Goal: Information Seeking & Learning: Check status

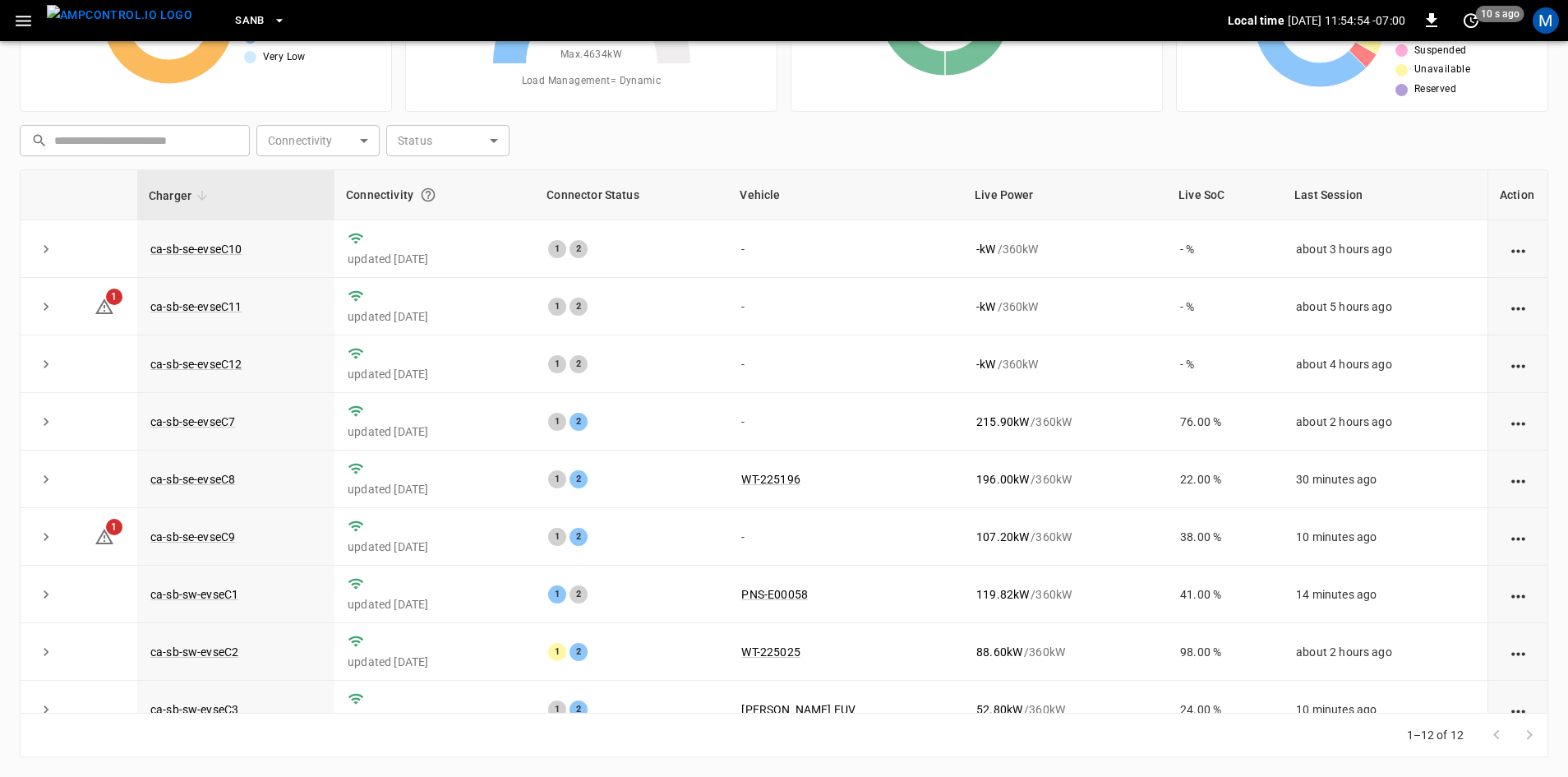
scroll to position [208, 0]
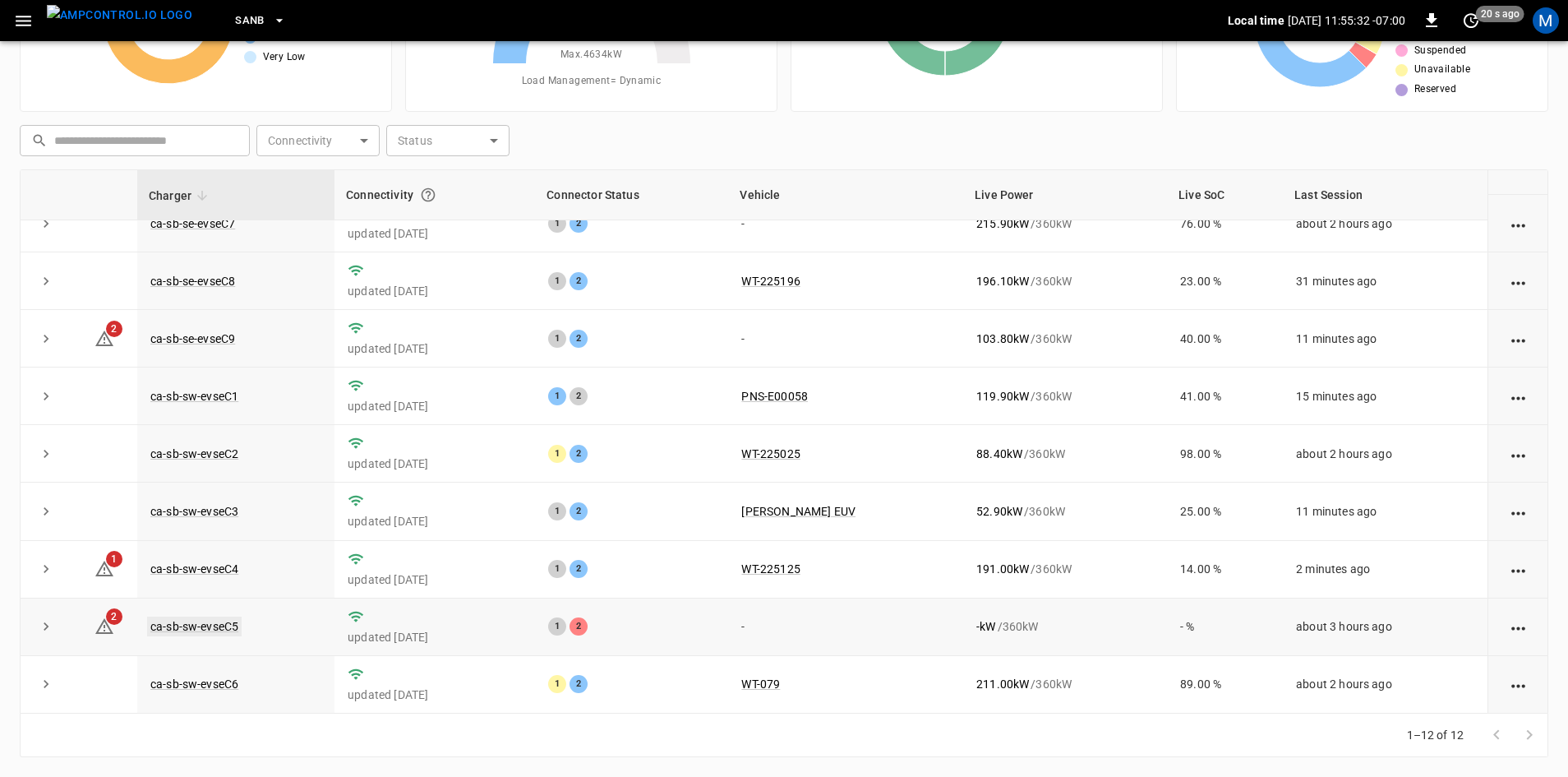
click at [222, 624] on link "ca-sb-sw-evseC5" at bounding box center [195, 626] width 94 height 19
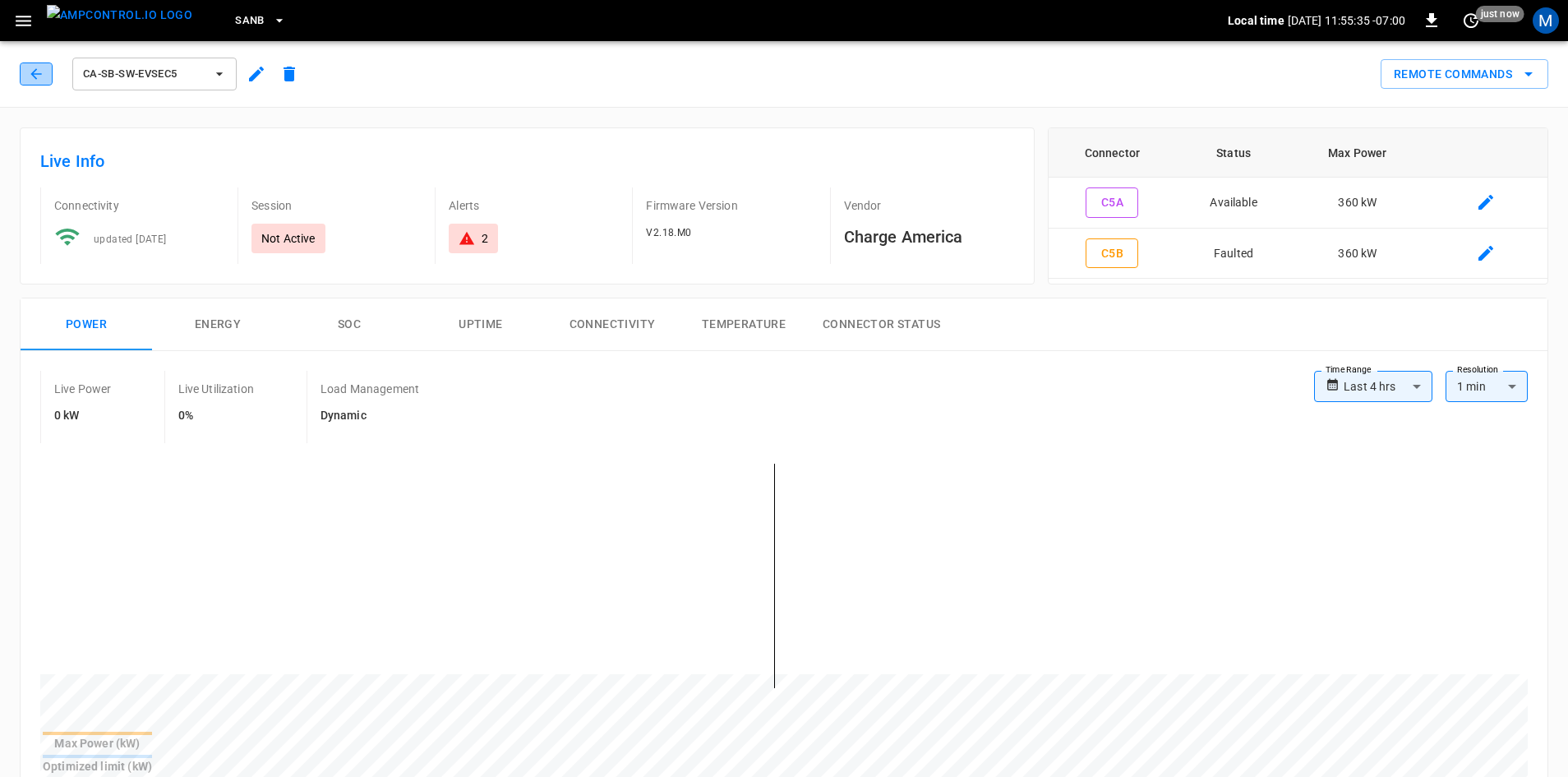
click at [38, 70] on icon "button" at bounding box center [36, 73] width 16 height 16
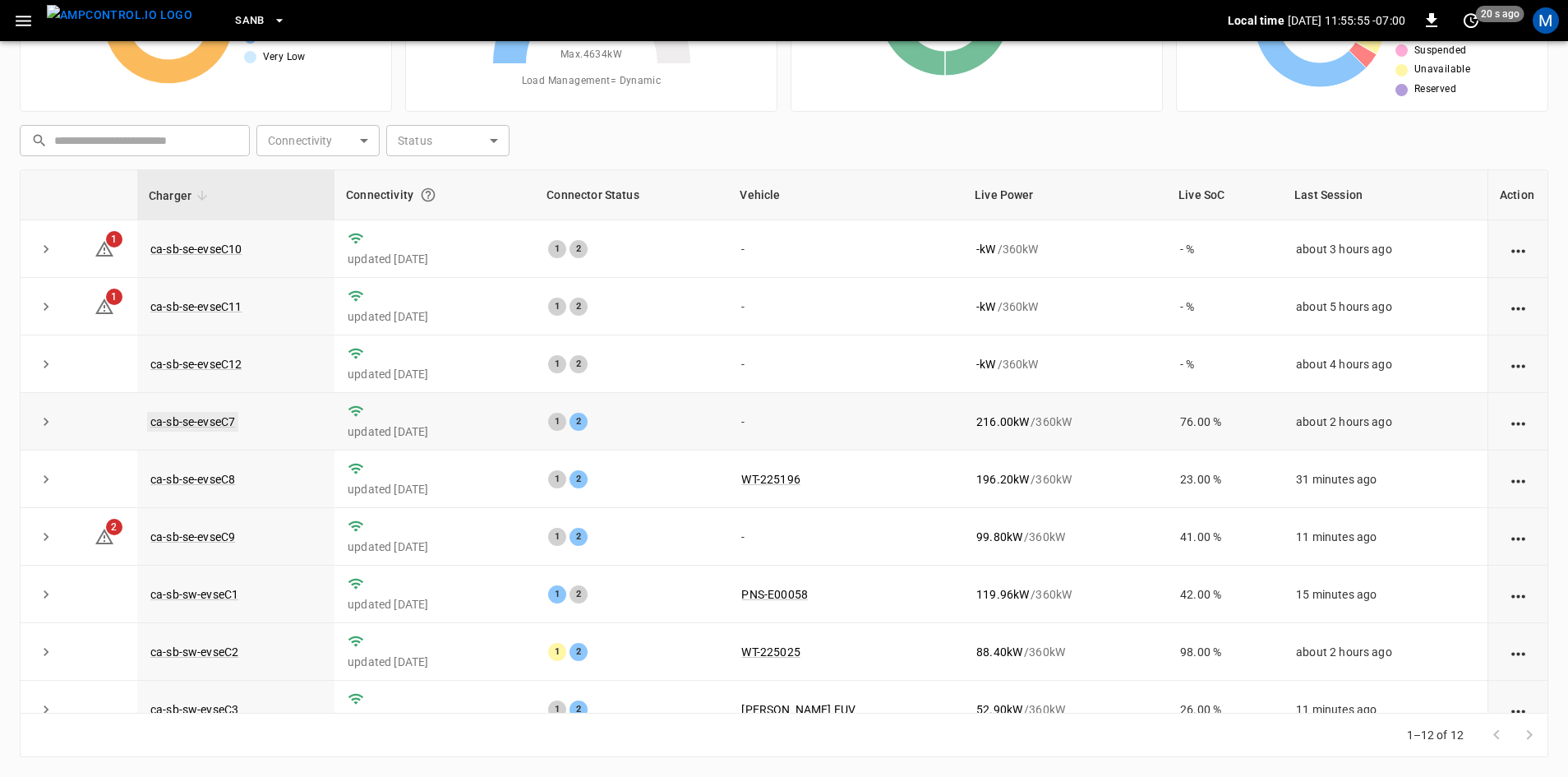
click at [222, 419] on link "ca-sb-se-evseC7" at bounding box center [193, 422] width 91 height 19
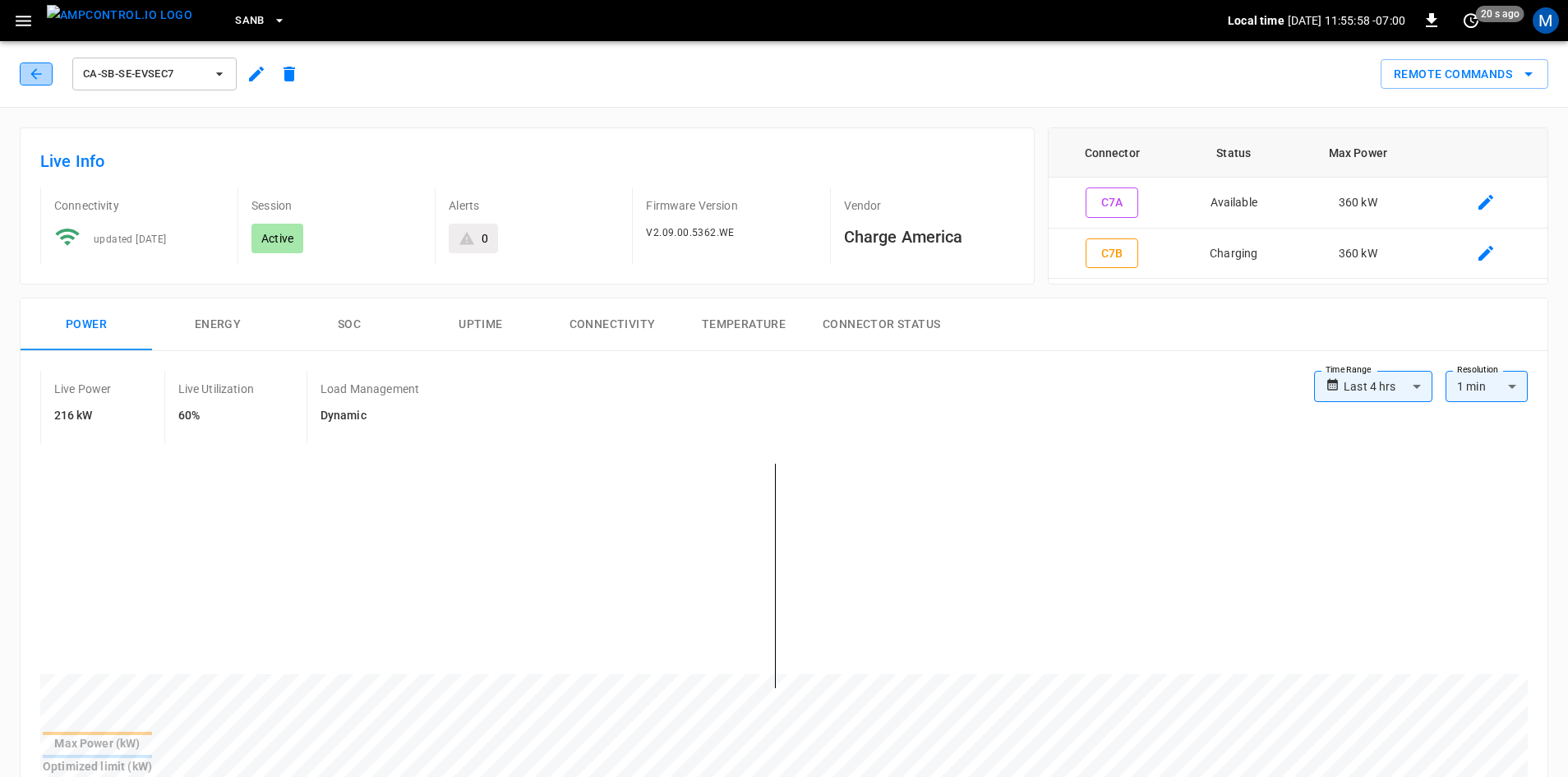
click at [37, 82] on button "button" at bounding box center [36, 74] width 33 height 23
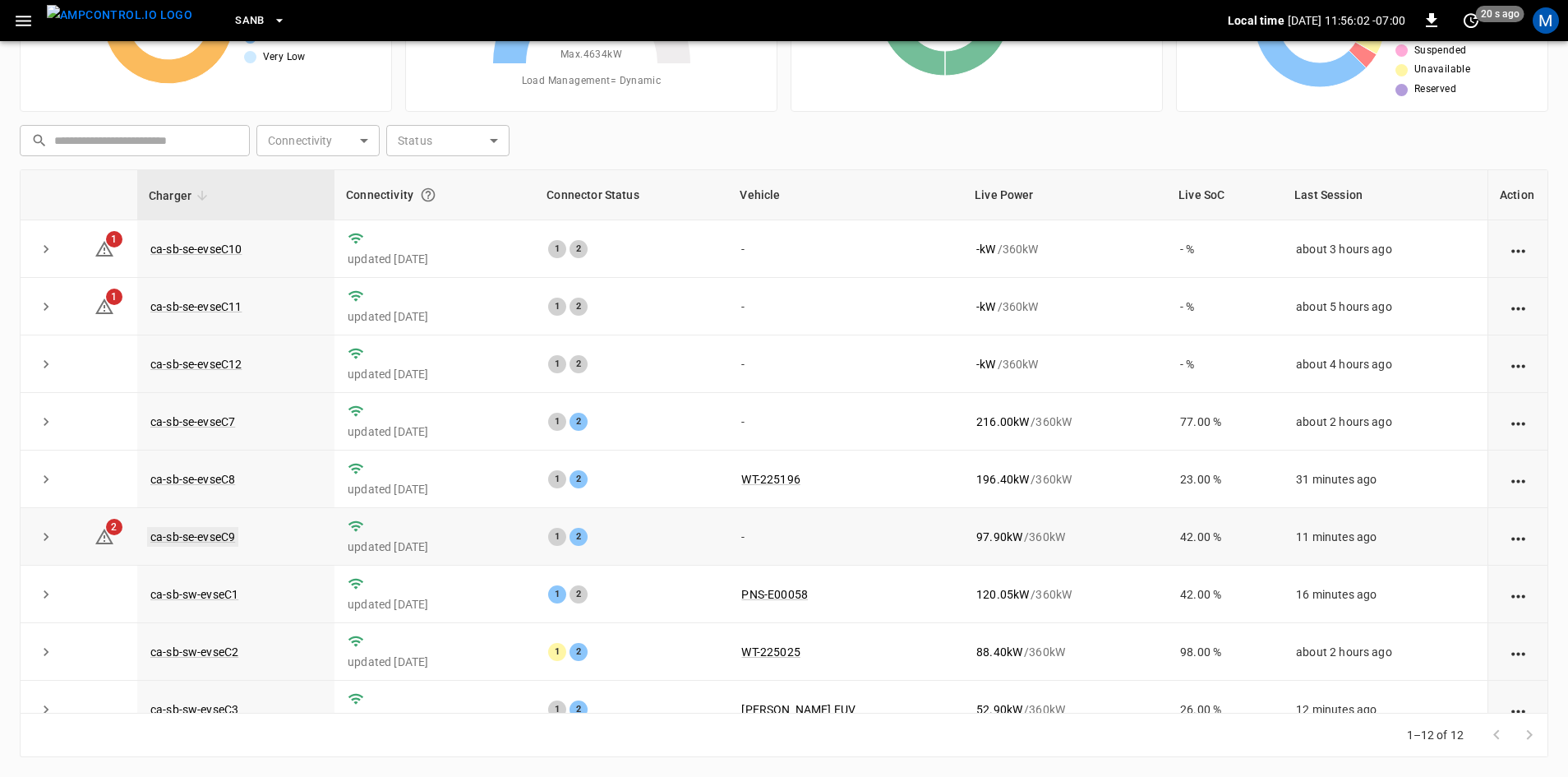
click at [210, 545] on link "ca-sb-se-evseC9" at bounding box center [193, 536] width 91 height 19
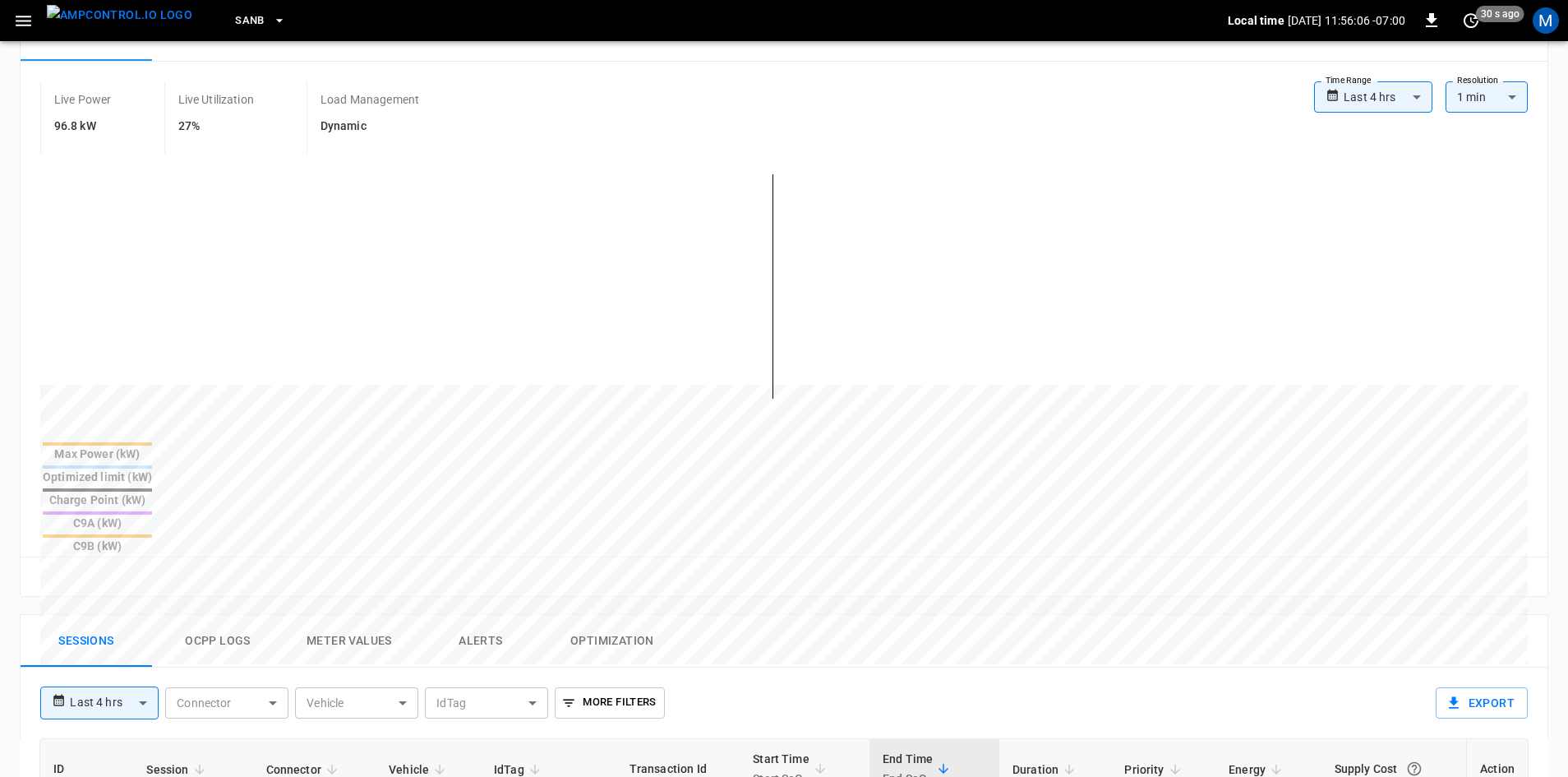
scroll to position [14, 0]
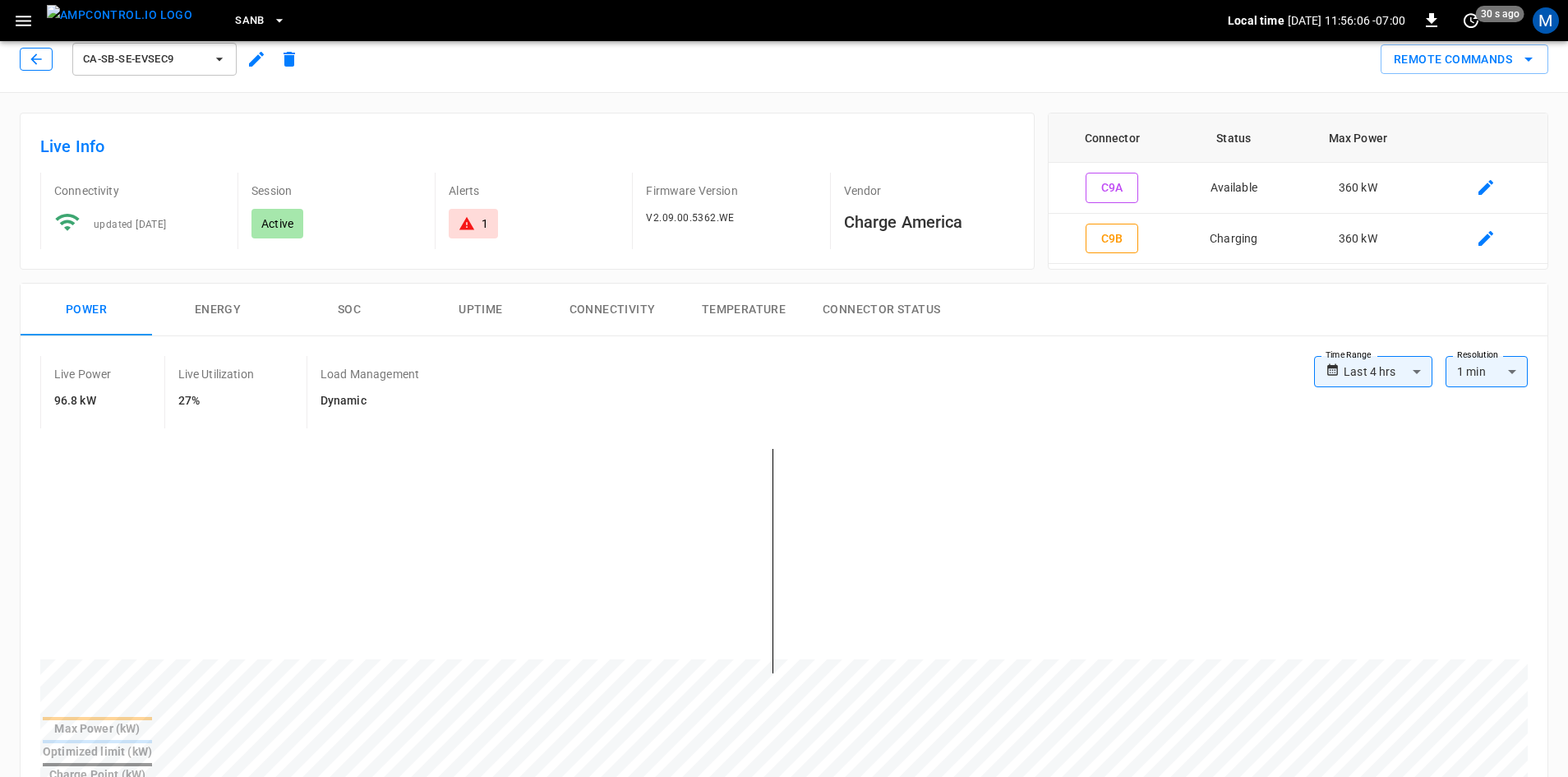
click at [42, 52] on icon "button" at bounding box center [36, 59] width 16 height 16
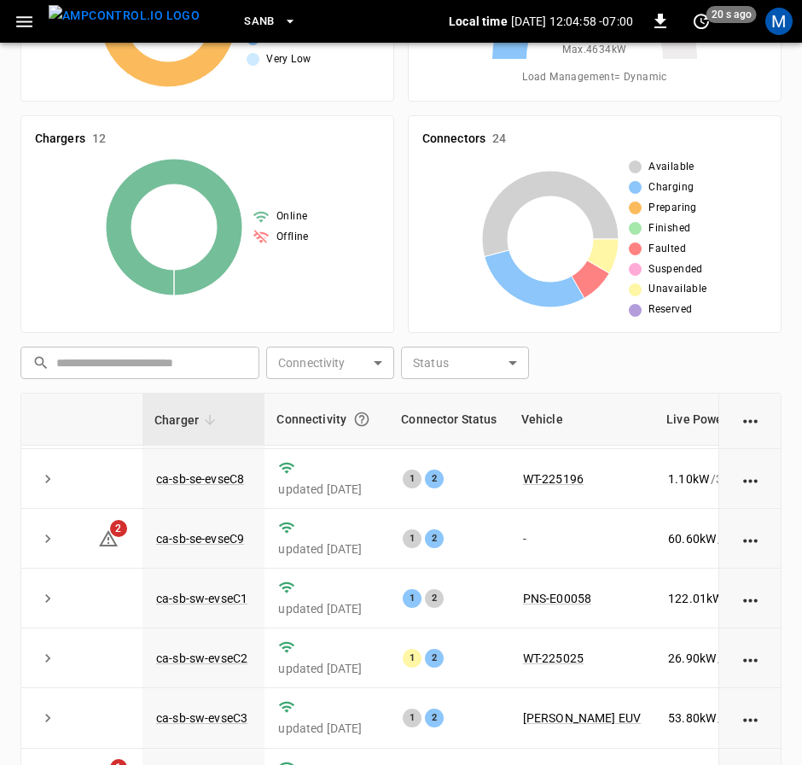
scroll to position [393, 0]
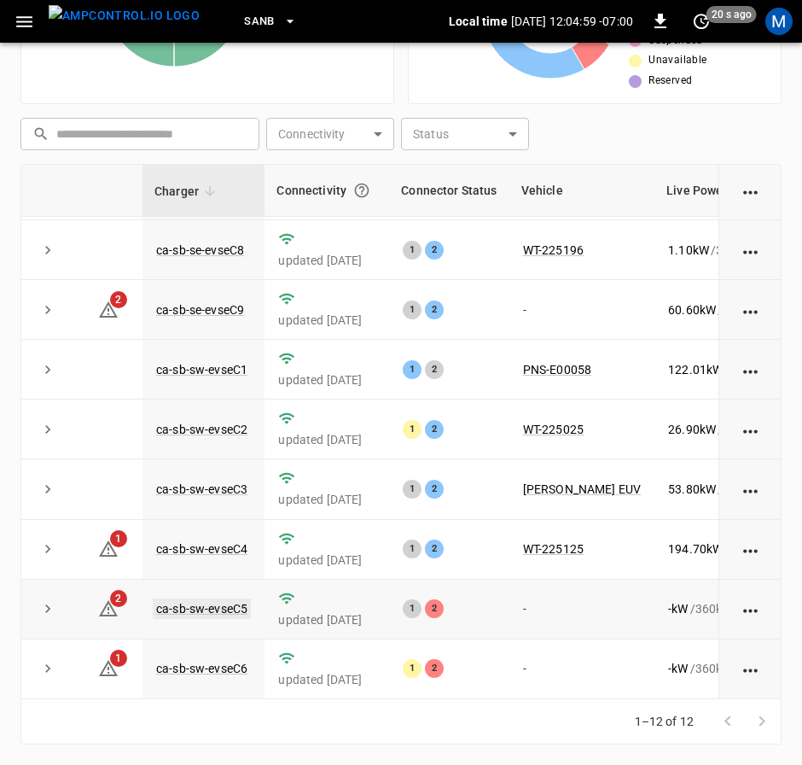
click at [224, 598] on link "ca-sb-sw-evseC5" at bounding box center [202, 608] width 98 height 20
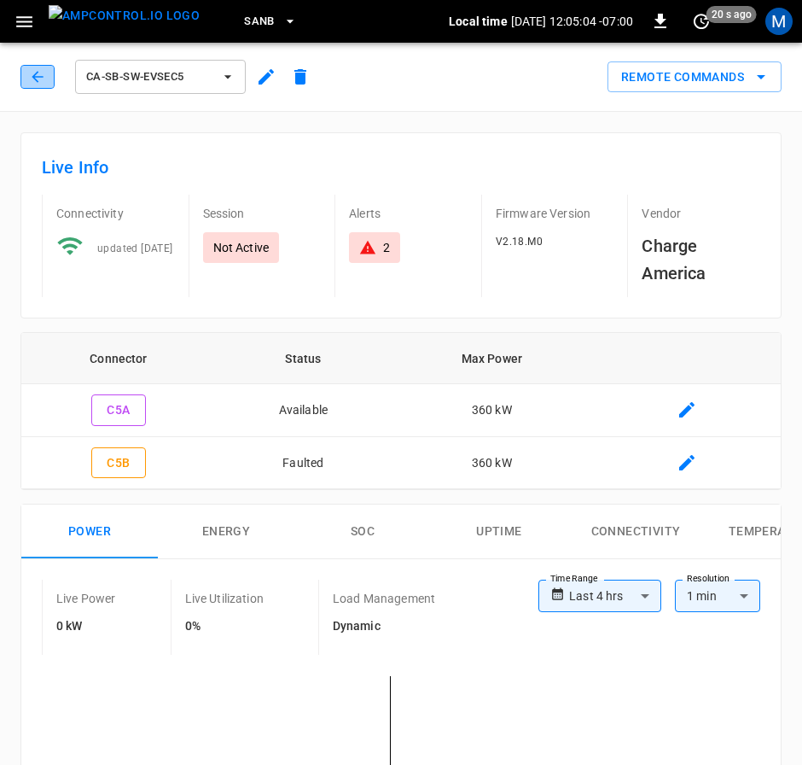
click at [32, 65] on button "button" at bounding box center [37, 77] width 34 height 24
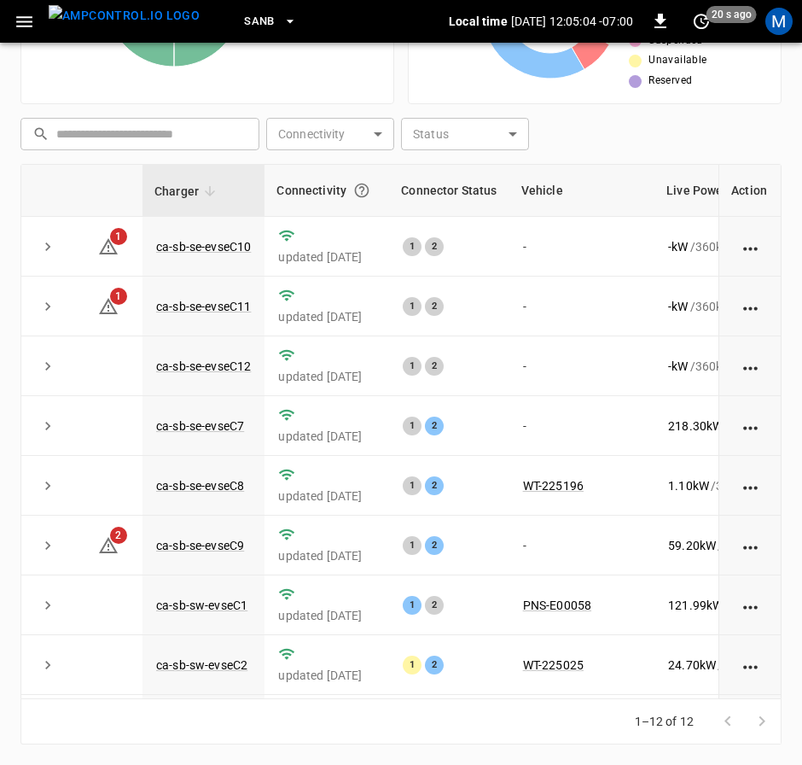
scroll to position [256, 0]
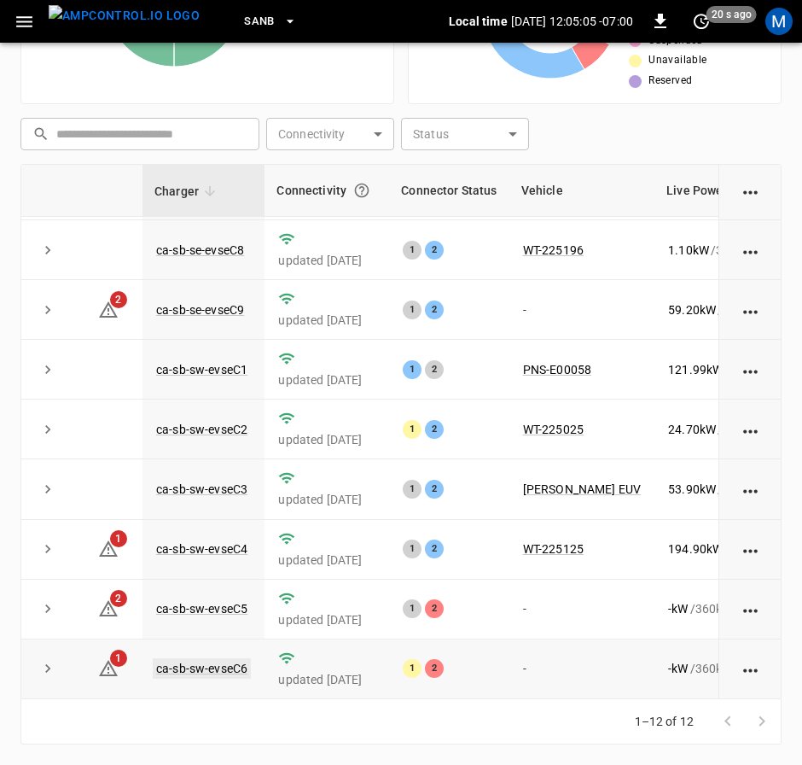
click at [169, 658] on link "ca-sb-sw-evseC6" at bounding box center [202, 668] width 98 height 20
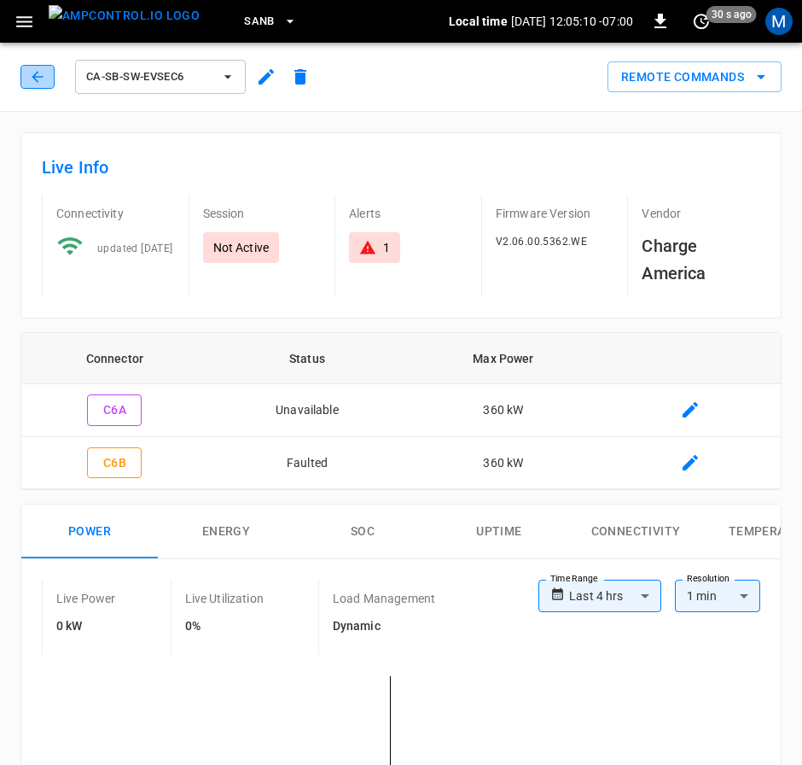
click at [38, 79] on icon "button" at bounding box center [37, 76] width 17 height 17
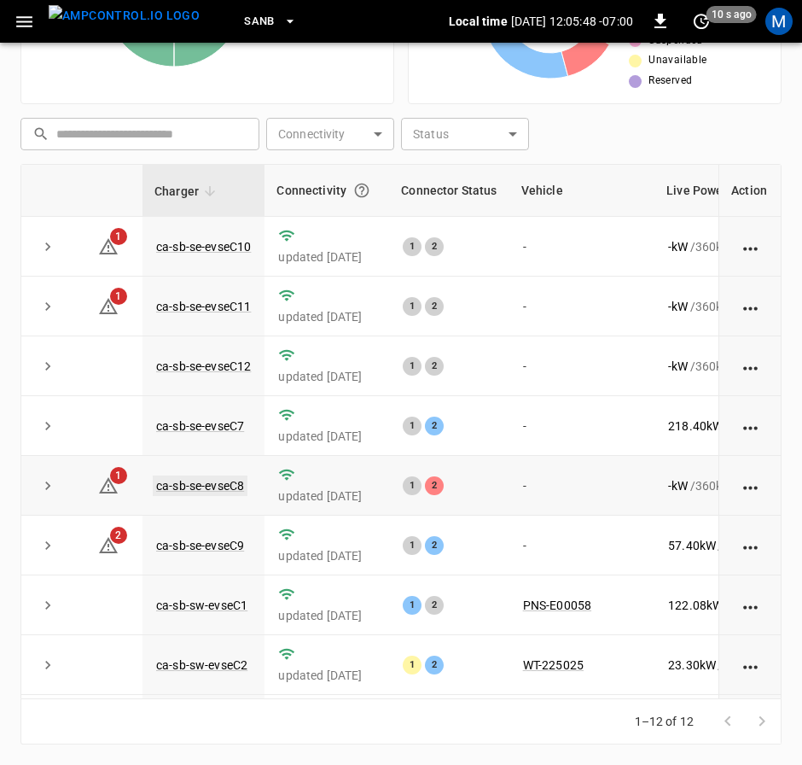
click at [204, 487] on link "ca-sb-se-evseC8" at bounding box center [200, 485] width 95 height 20
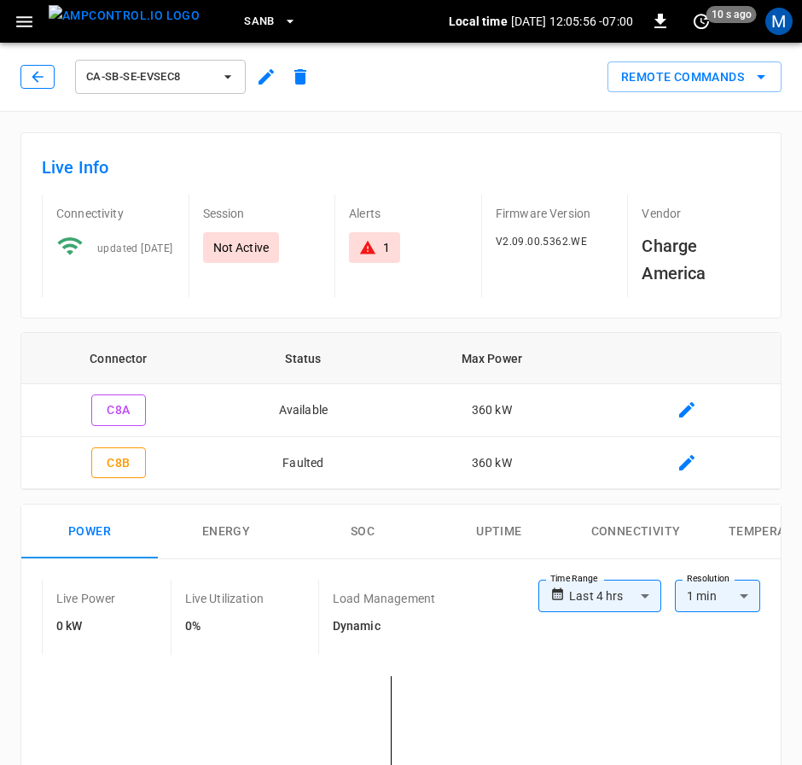
click at [36, 79] on icon "button" at bounding box center [37, 76] width 11 height 11
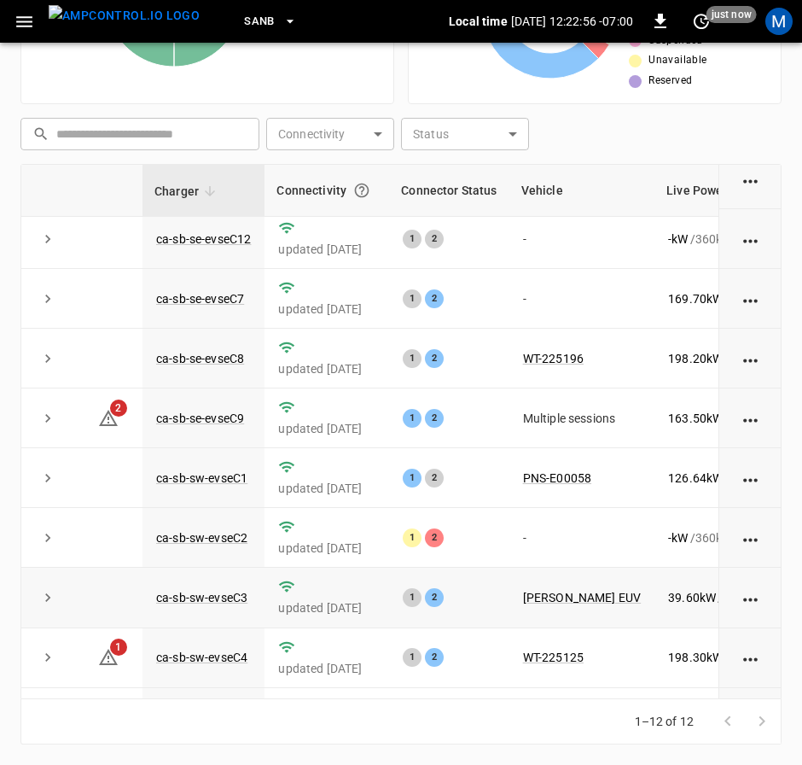
scroll to position [256, 0]
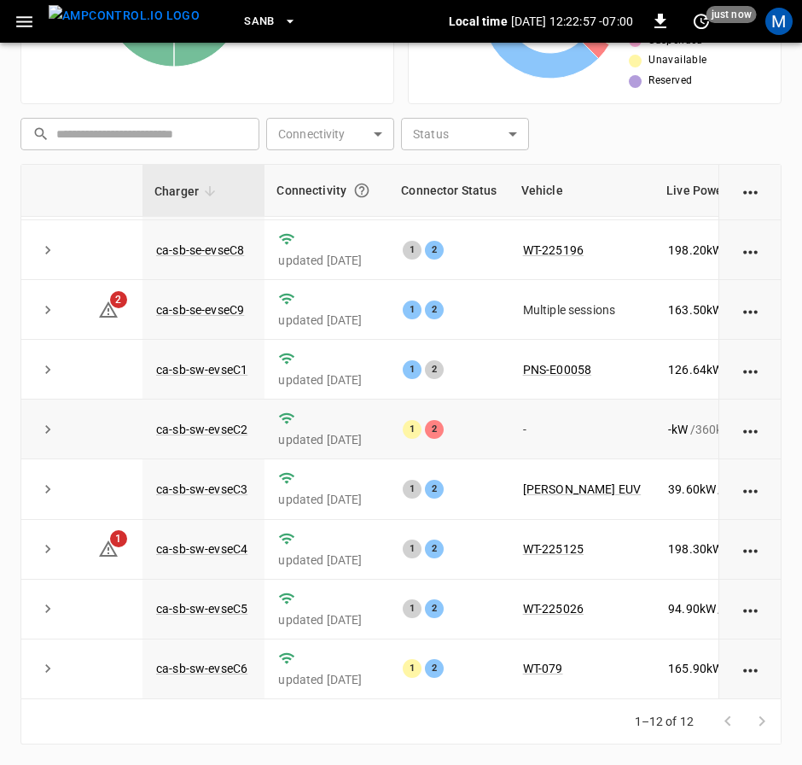
click at [188, 429] on td "ca-sb-sw-evseC2" at bounding box center [204, 429] width 122 height 60
click at [204, 423] on td "ca-sb-sw-evseC2" at bounding box center [204, 429] width 122 height 60
click at [222, 419] on link "ca-sb-sw-evseC2" at bounding box center [202, 429] width 98 height 20
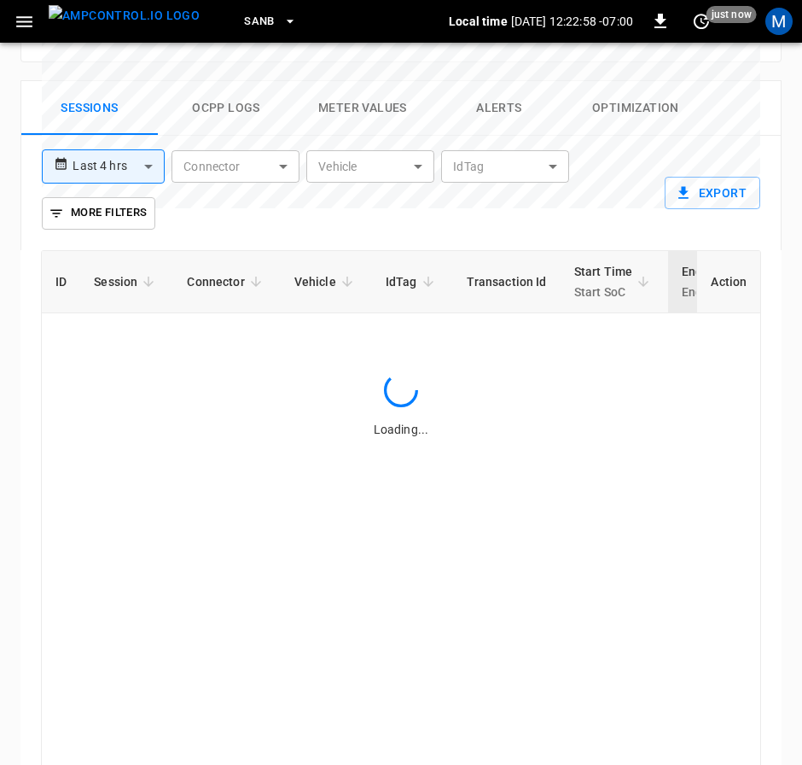
scroll to position [1057, 0]
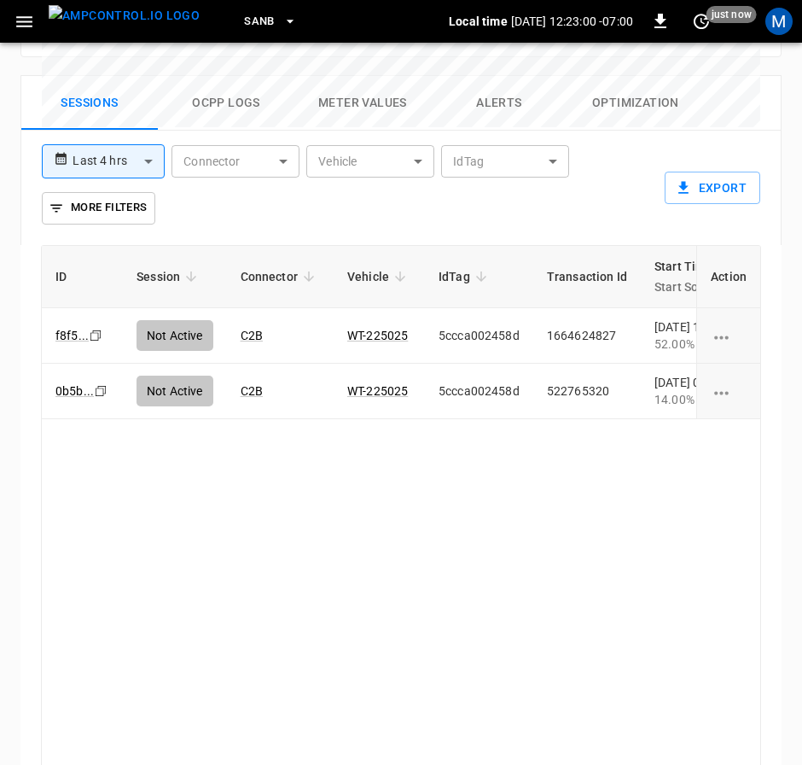
drag, startPoint x: 404, startPoint y: 685, endPoint x: 451, endPoint y: 681, distance: 47.1
click at [451, 681] on div "ID Session Connector Vehicle IdTag Transaction Id Start Time Start SoC End Time…" at bounding box center [401, 512] width 720 height 535
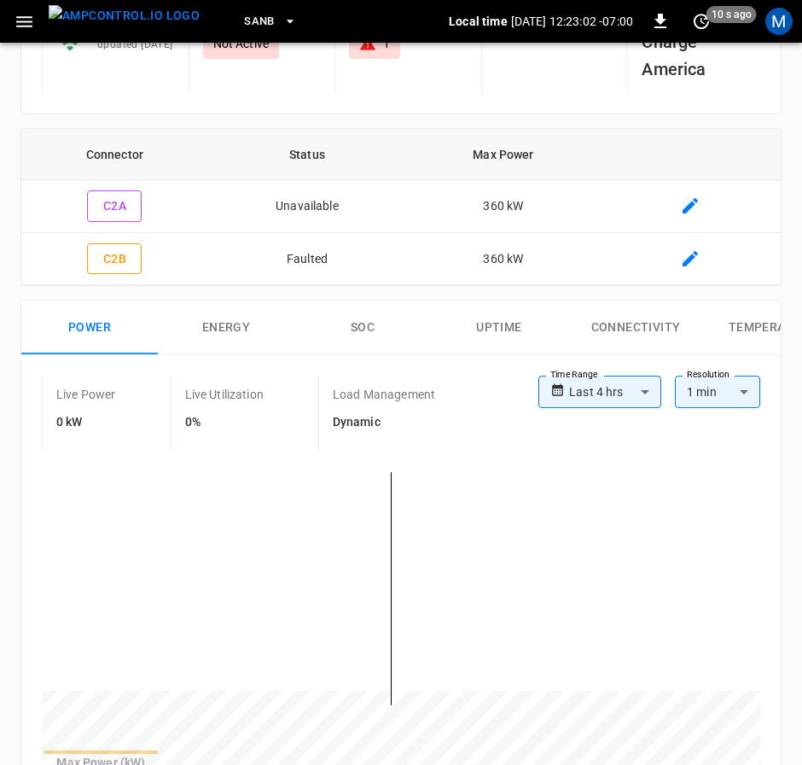
scroll to position [0, 0]
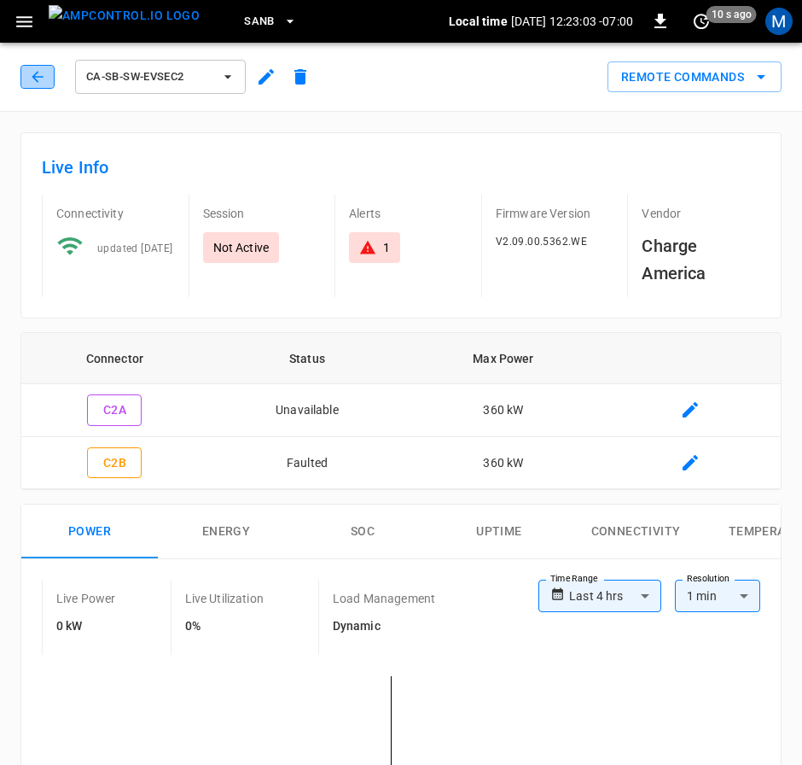
click at [47, 69] on button "button" at bounding box center [37, 77] width 34 height 24
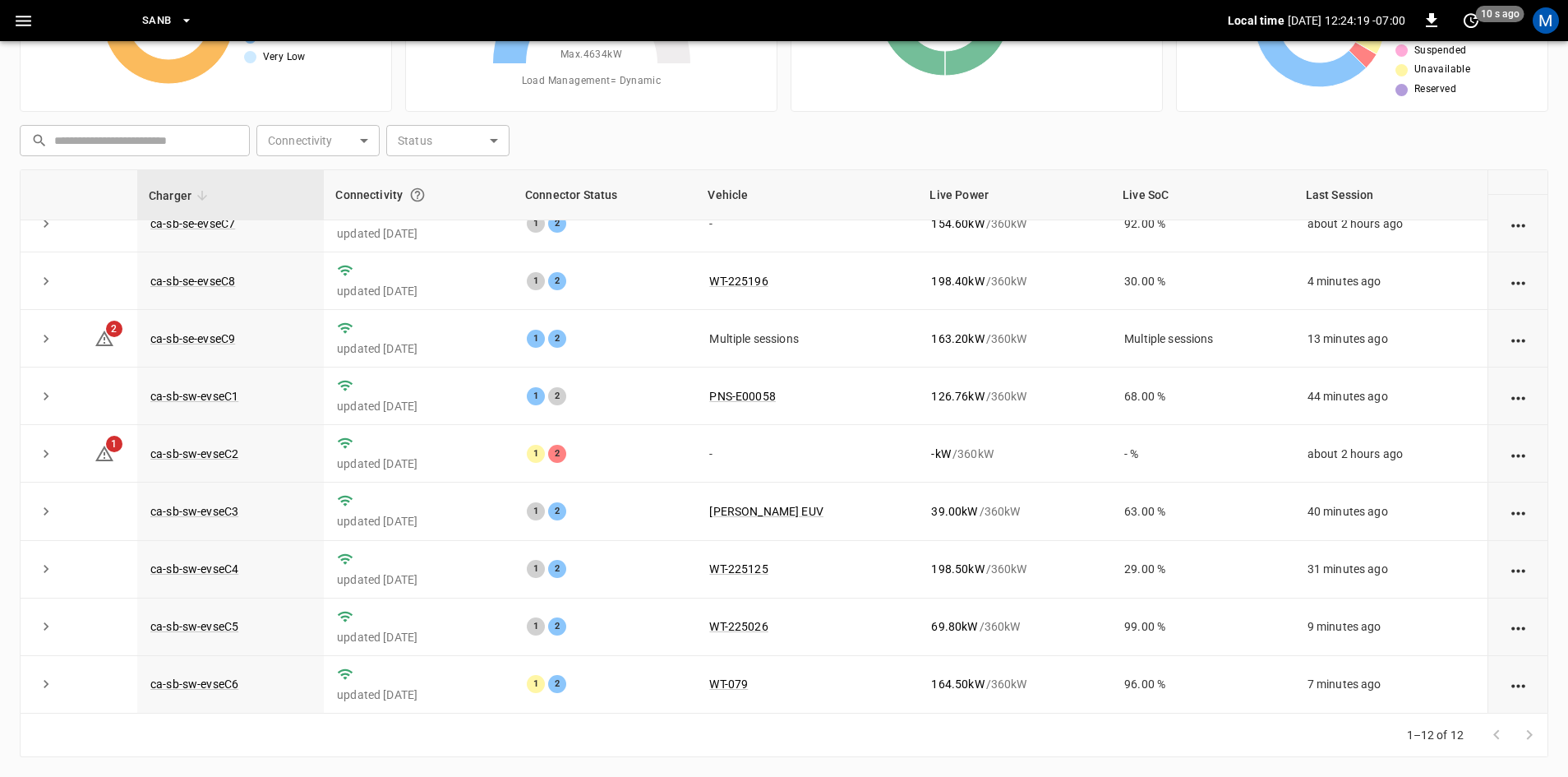
scroll to position [208, 0]
click at [219, 454] on link "ca-sb-sw-evseC2" at bounding box center [195, 453] width 94 height 19
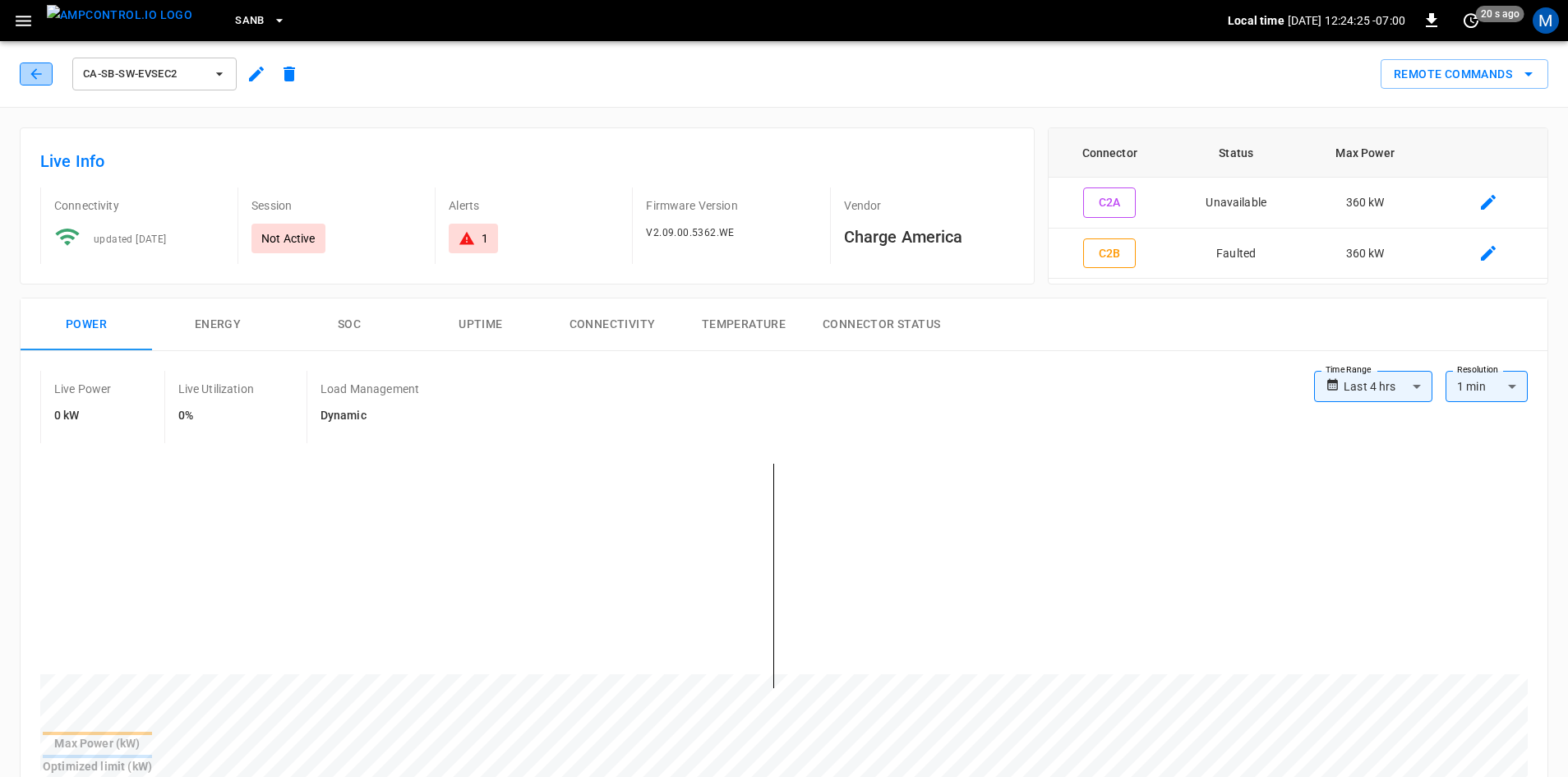
click at [38, 75] on icon "button" at bounding box center [36, 73] width 16 height 16
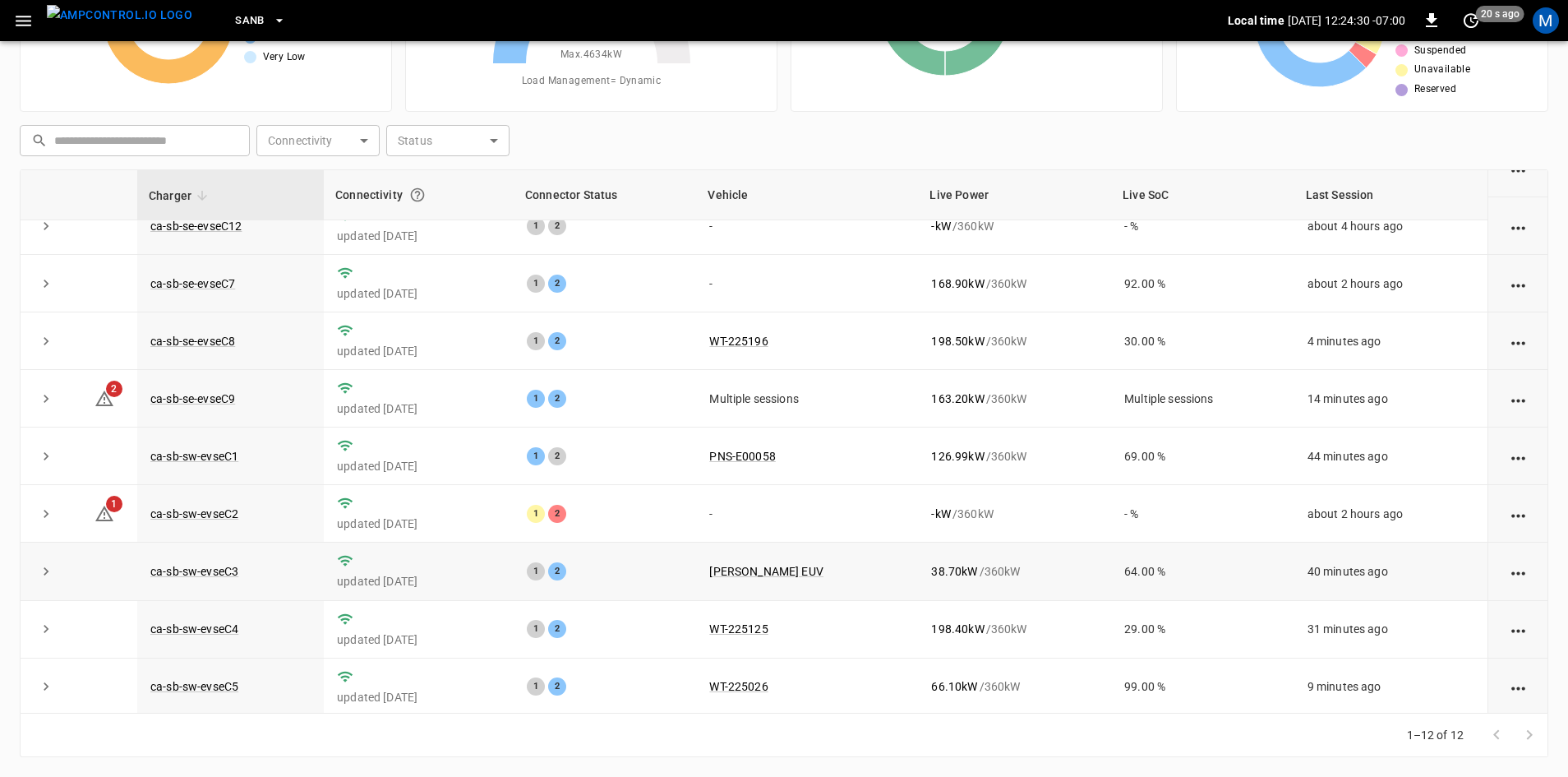
scroll to position [208, 0]
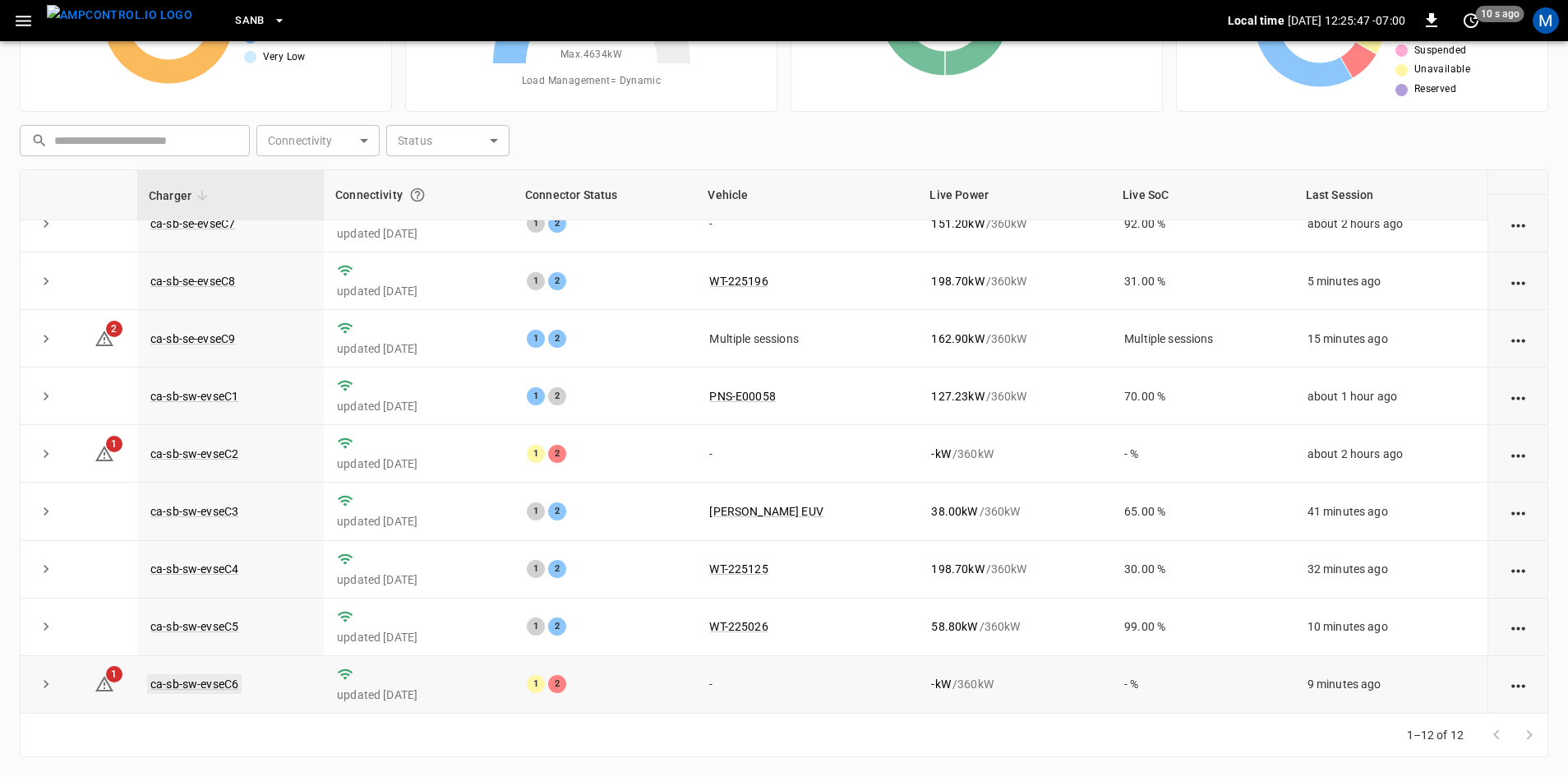
click at [201, 685] on link "ca-sb-sw-evseC6" at bounding box center [195, 684] width 94 height 19
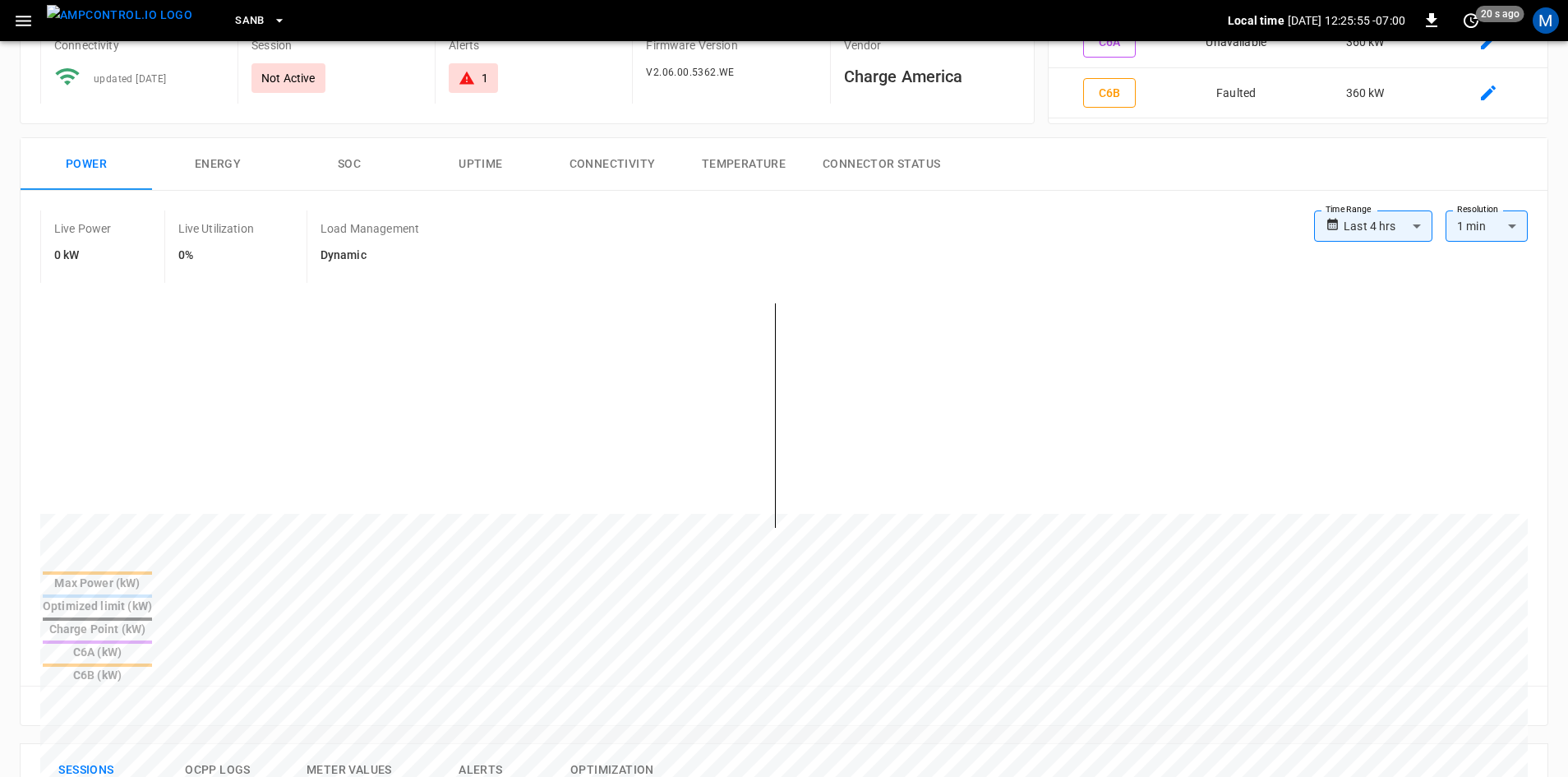
scroll to position [14, 0]
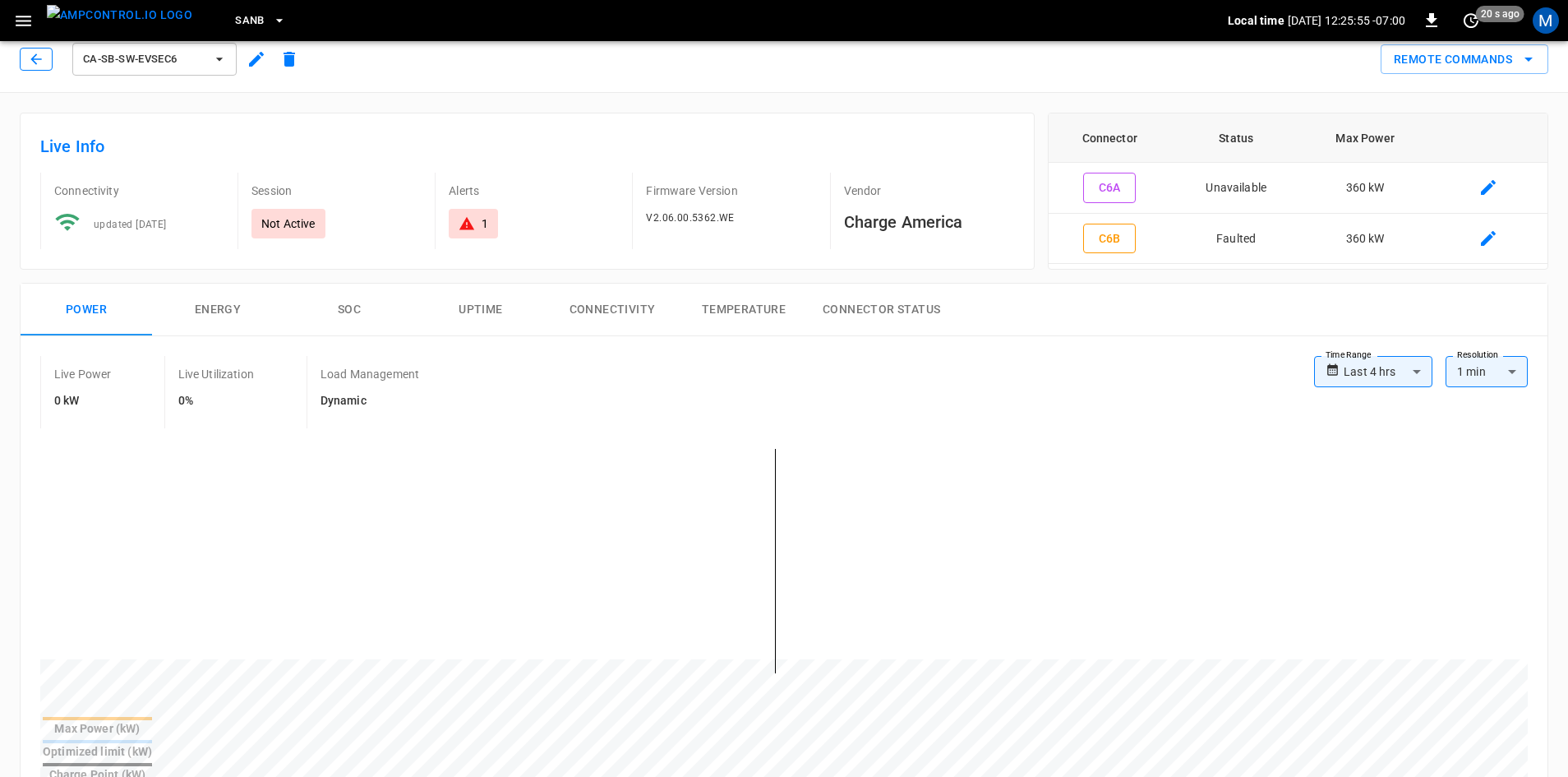
click at [20, 60] on button "button" at bounding box center [36, 60] width 33 height 23
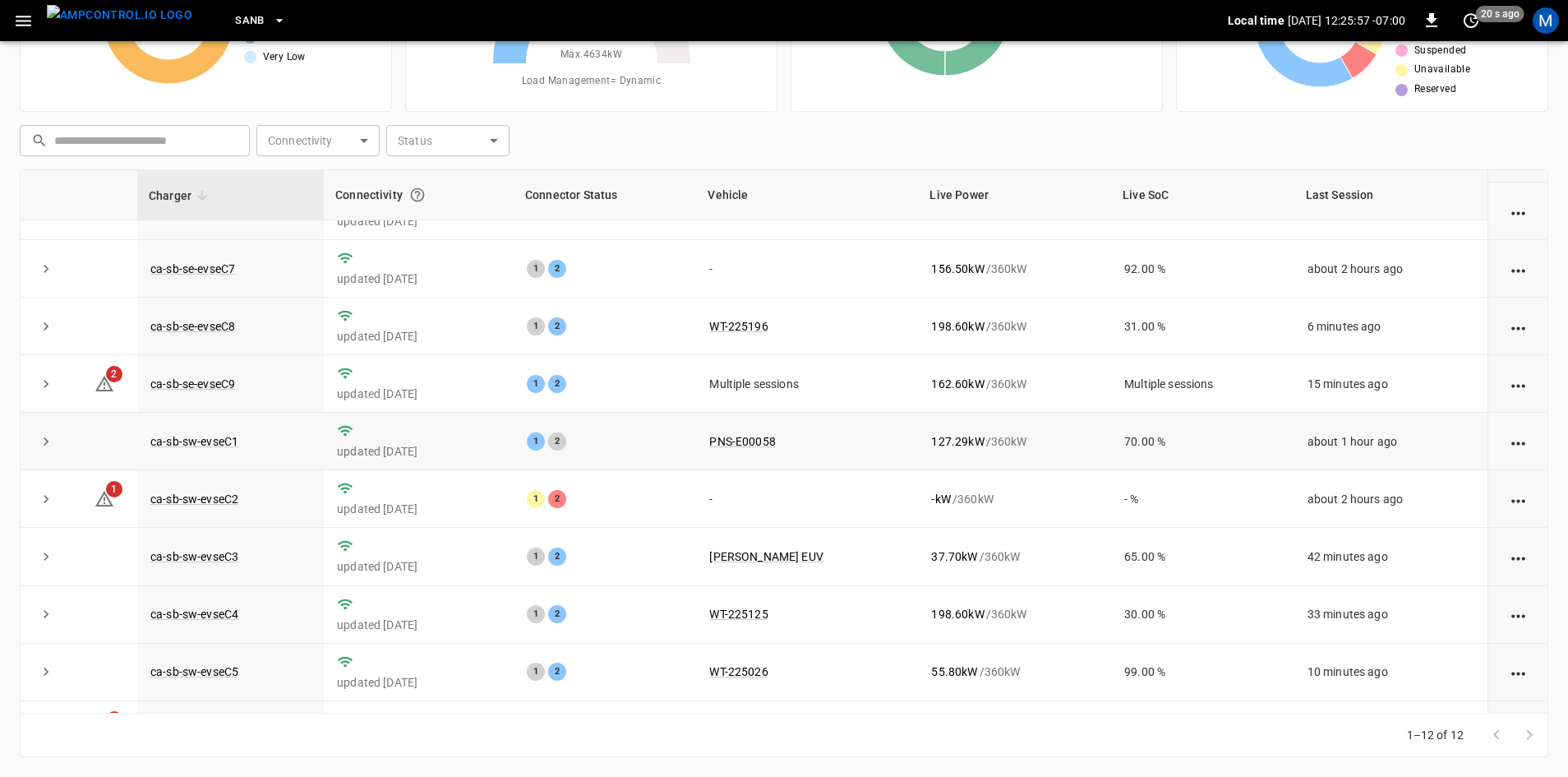
scroll to position [43, 0]
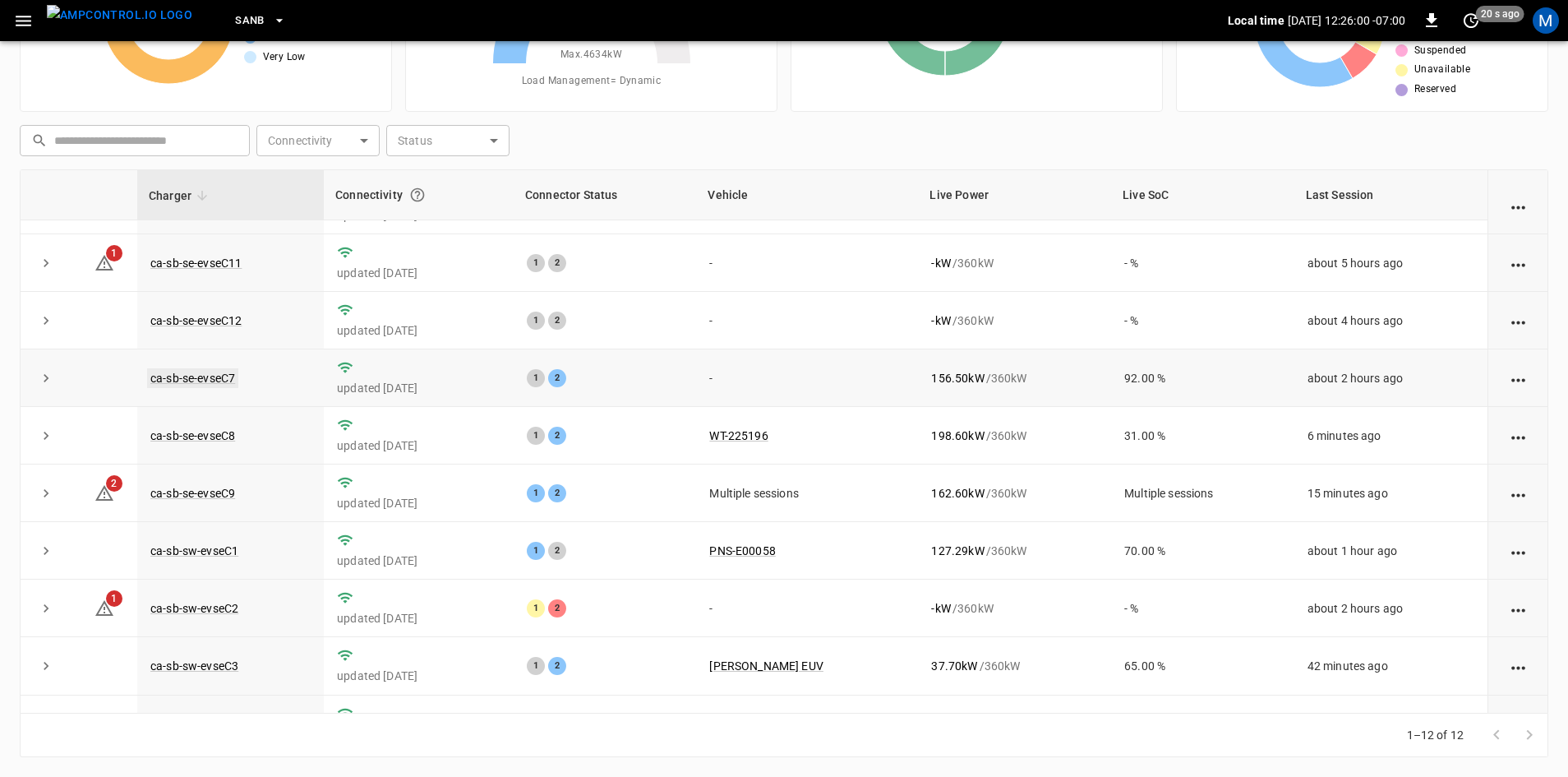
click at [216, 378] on link "ca-sb-se-evseC7" at bounding box center [193, 377] width 91 height 19
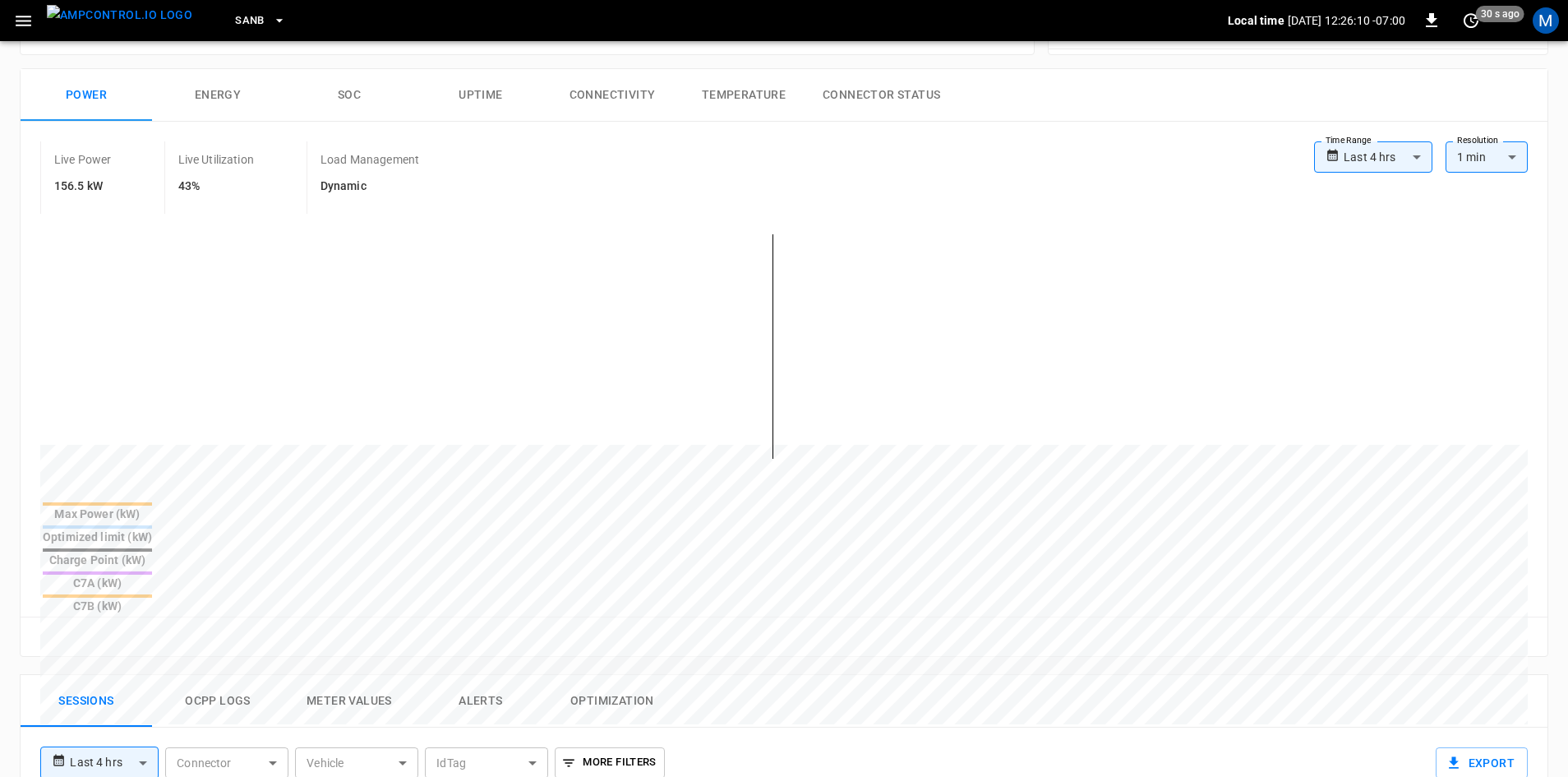
scroll to position [14, 0]
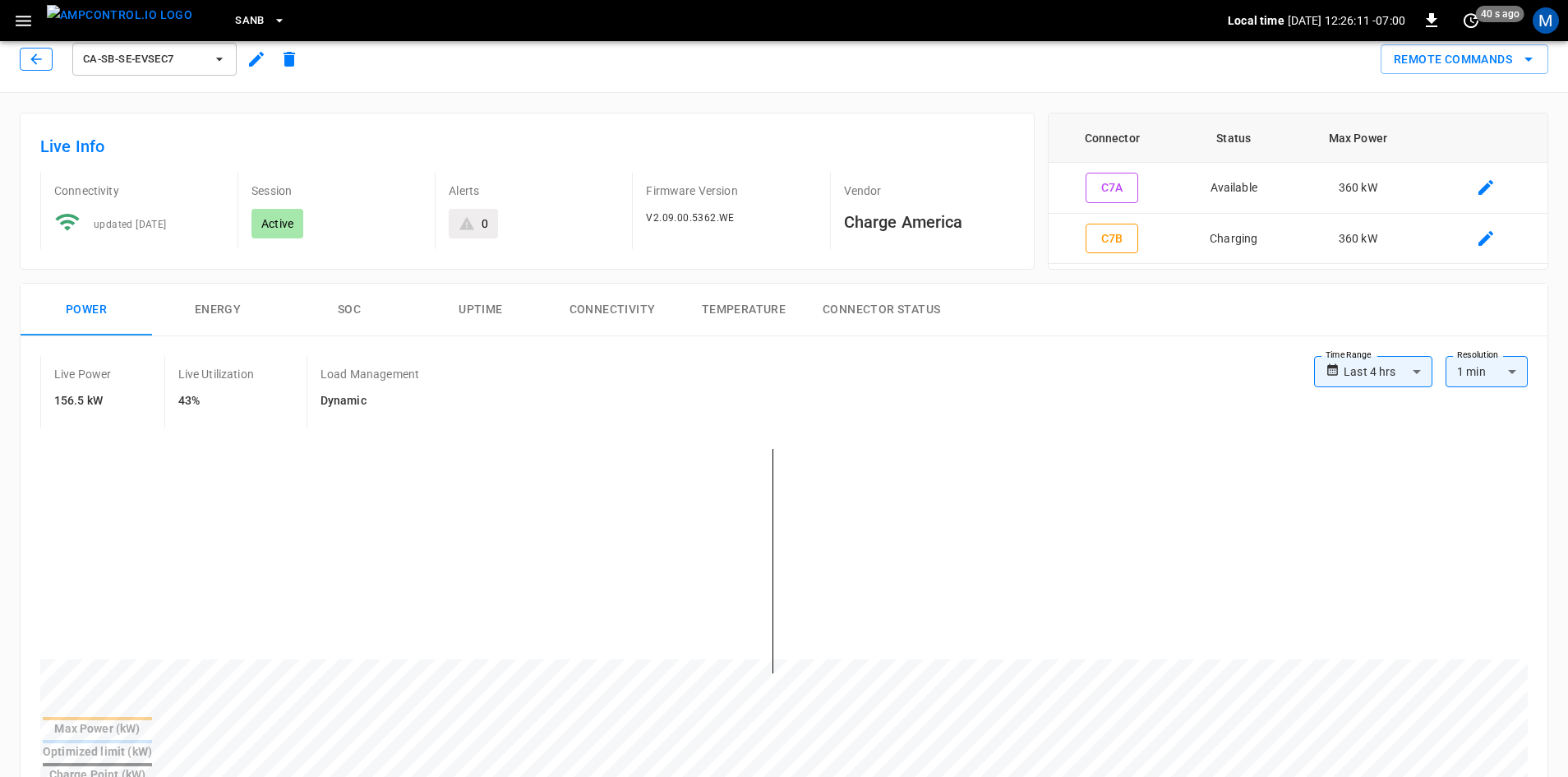
click at [25, 55] on button "button" at bounding box center [36, 60] width 33 height 23
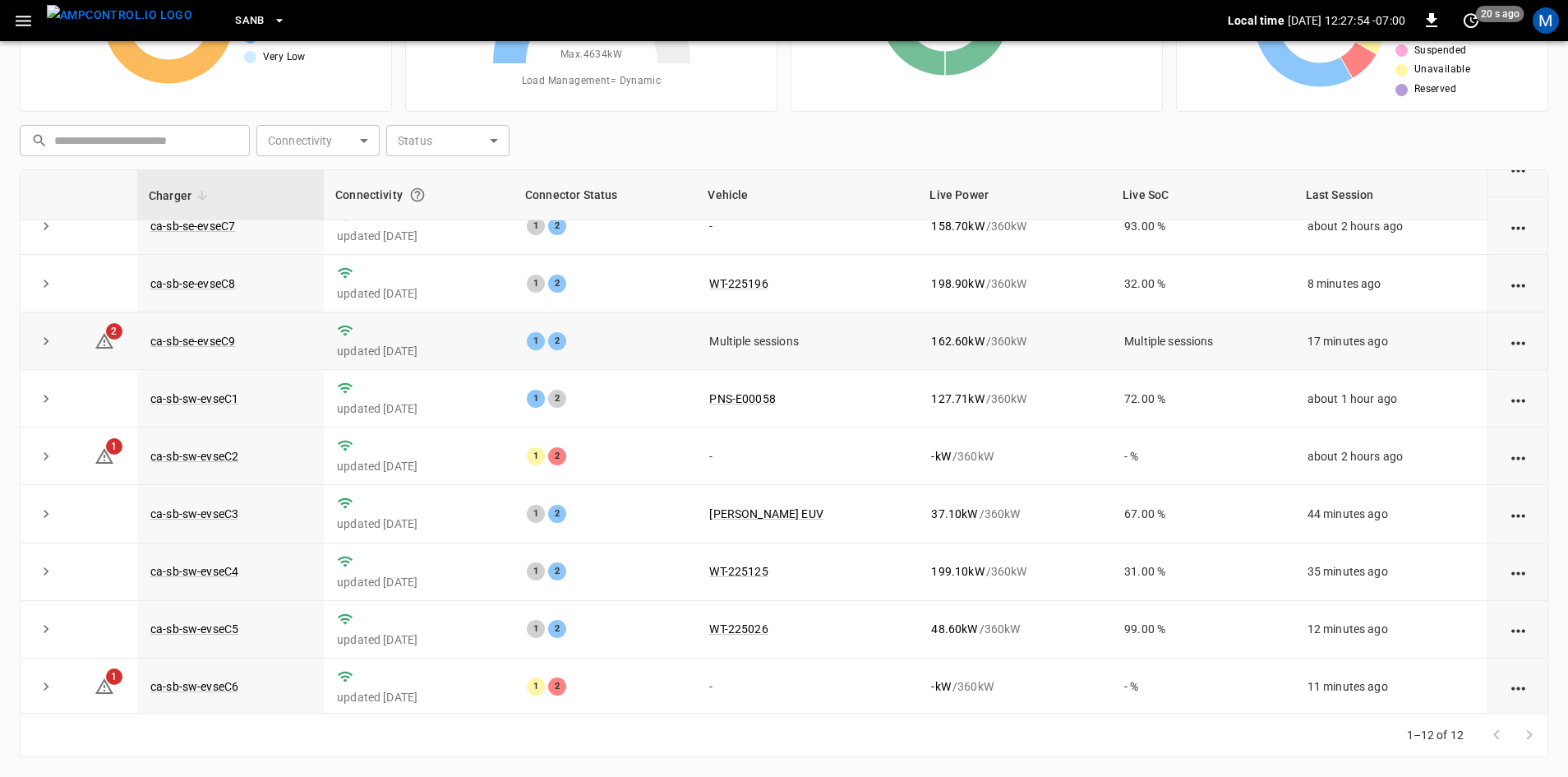
scroll to position [208, 0]
click at [227, 686] on link "ca-sb-sw-evseC6" at bounding box center [195, 684] width 94 height 19
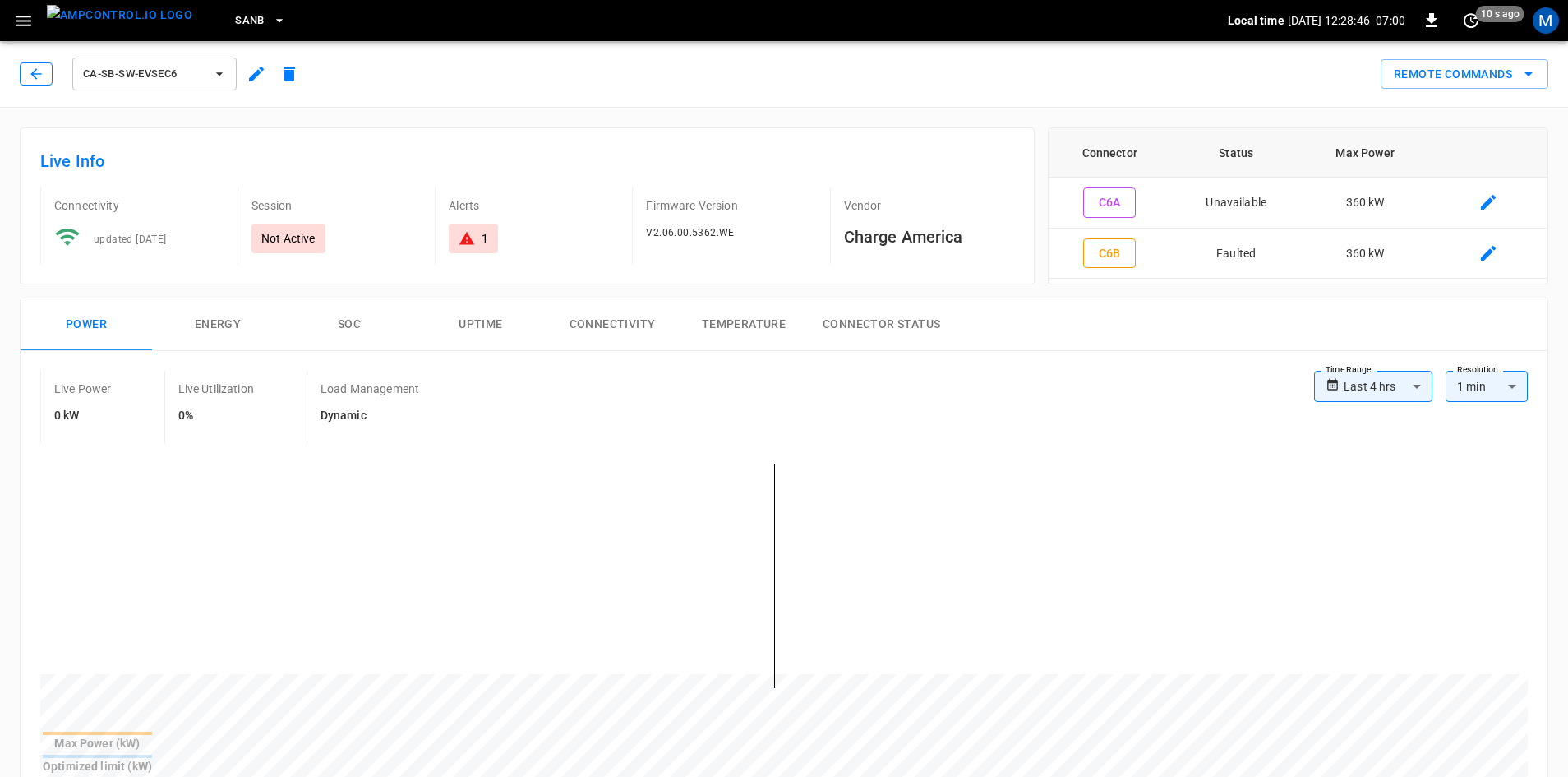
click at [50, 81] on button "button" at bounding box center [36, 74] width 33 height 23
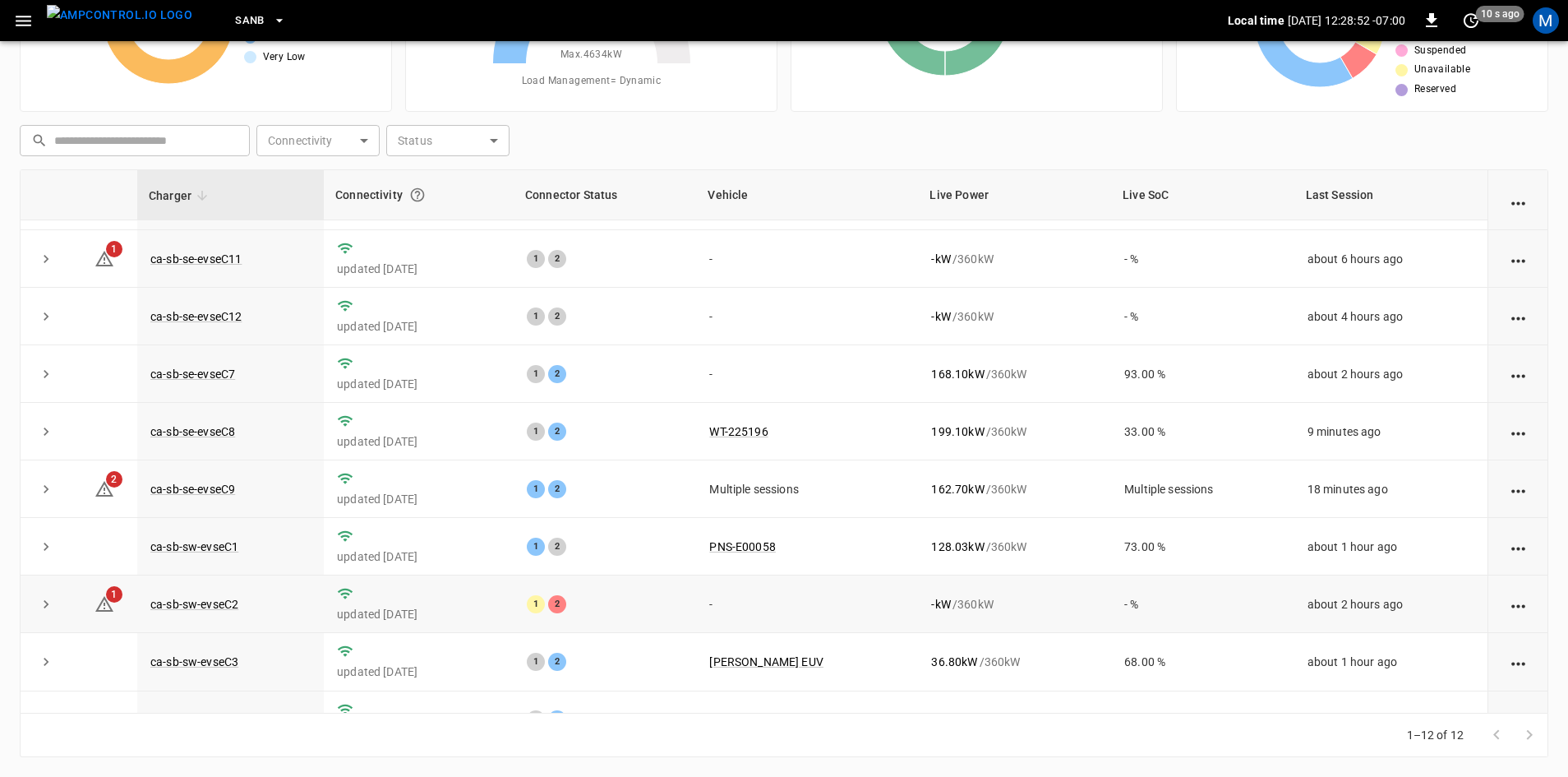
scroll to position [208, 0]
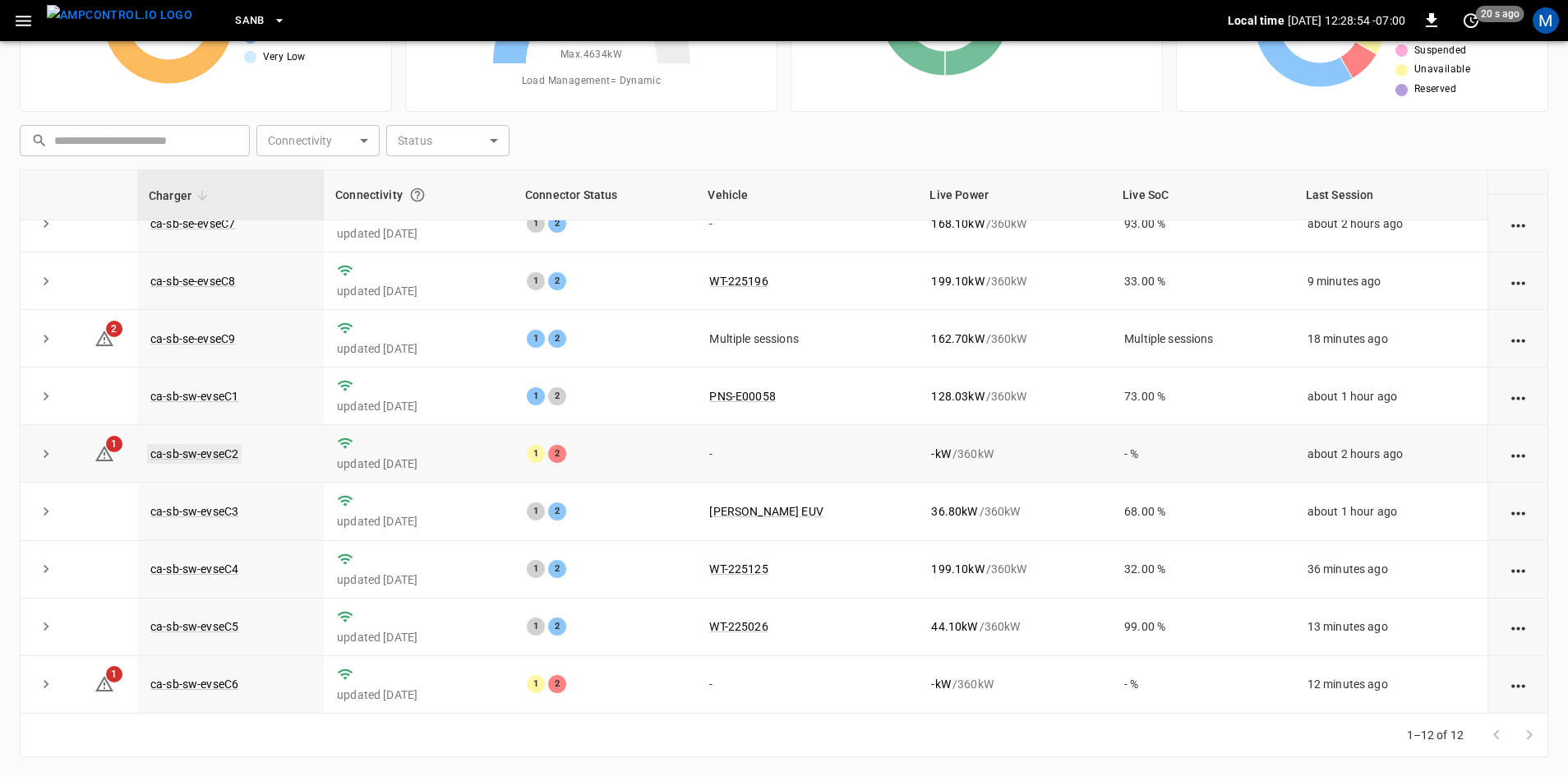
click at [211, 453] on link "ca-sb-sw-evseC2" at bounding box center [195, 453] width 94 height 19
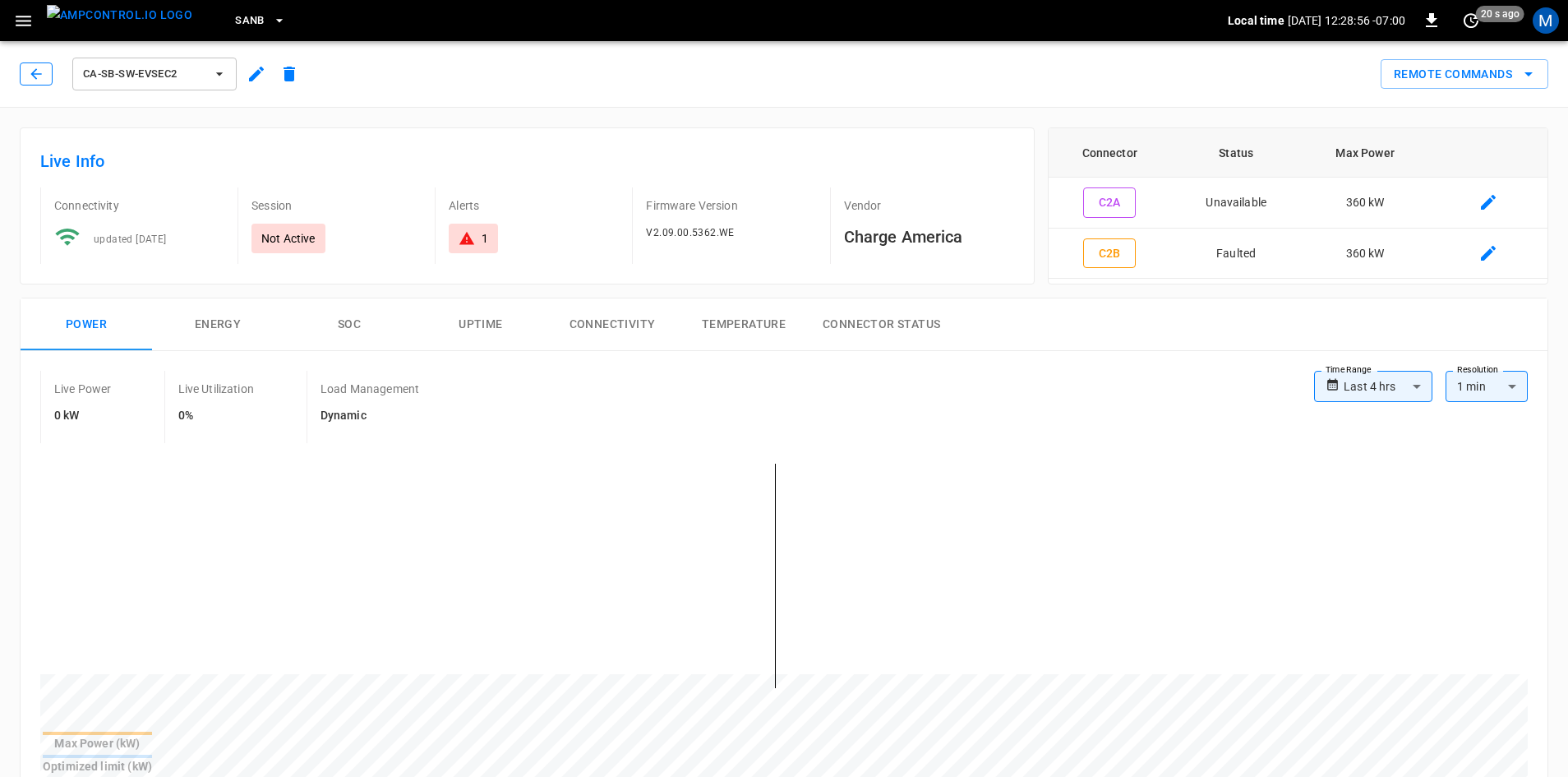
click at [46, 83] on button "button" at bounding box center [36, 74] width 33 height 23
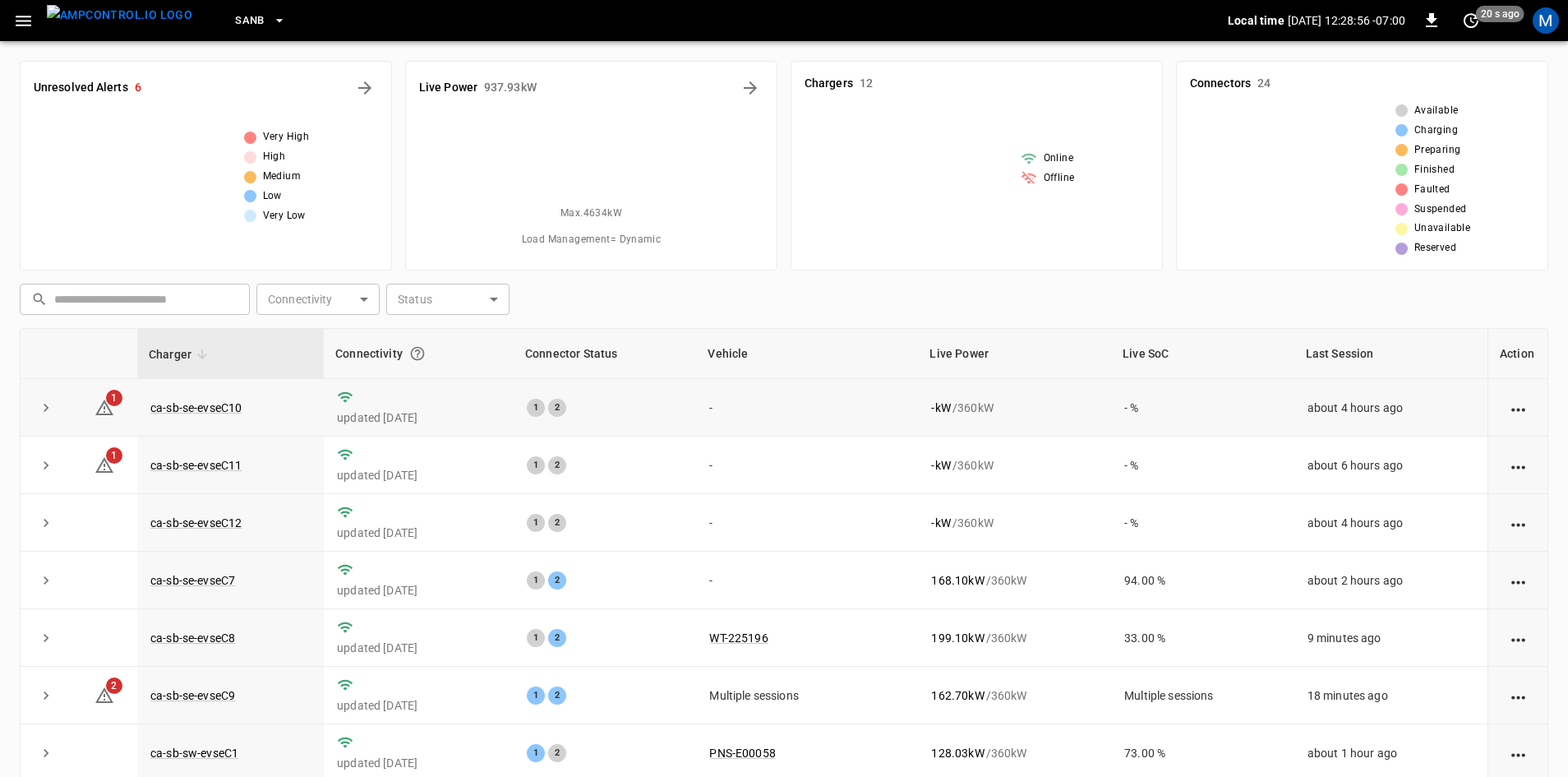
scroll to position [159, 0]
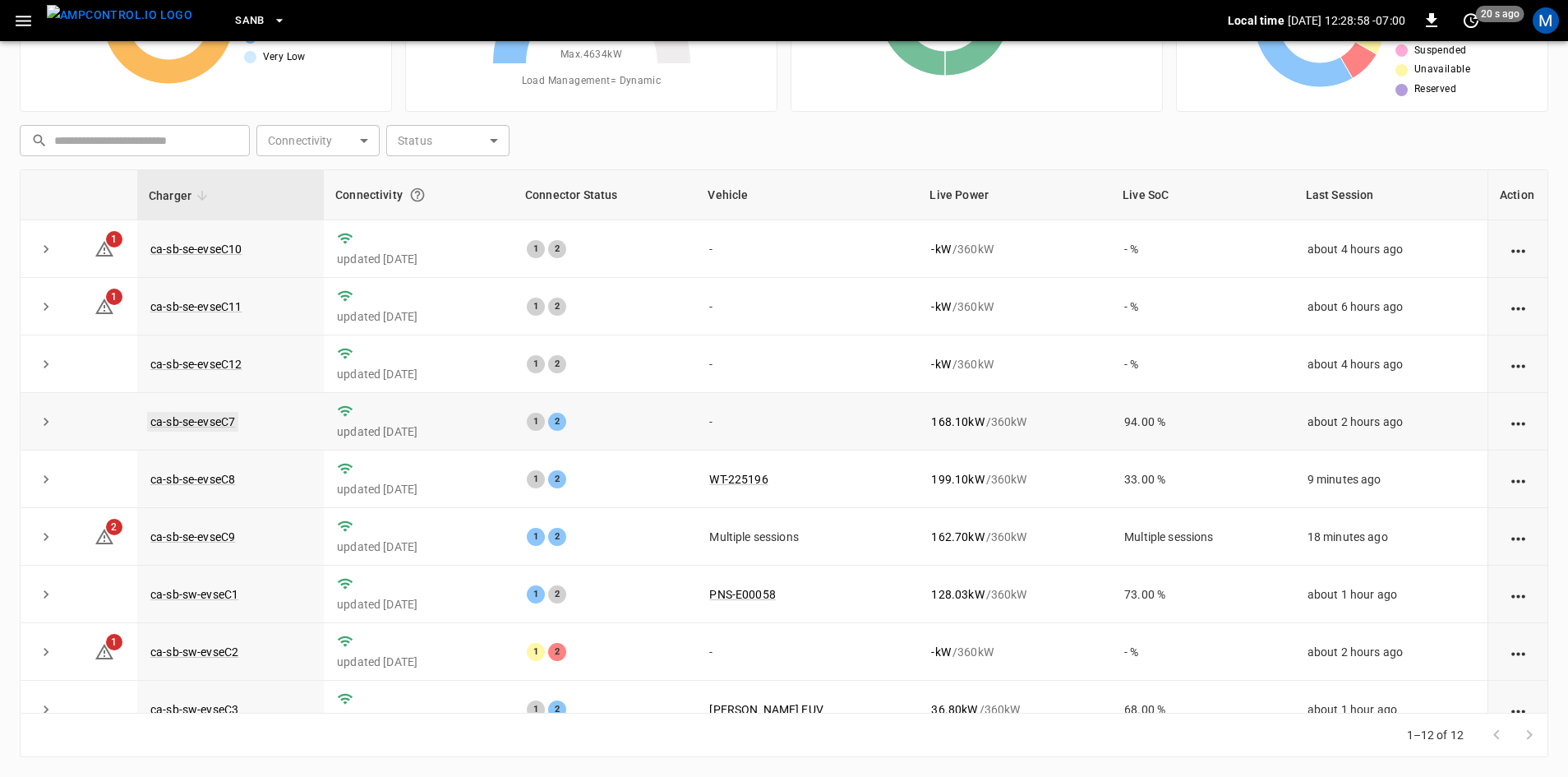
click at [215, 421] on link "ca-sb-se-evseC7" at bounding box center [193, 422] width 91 height 19
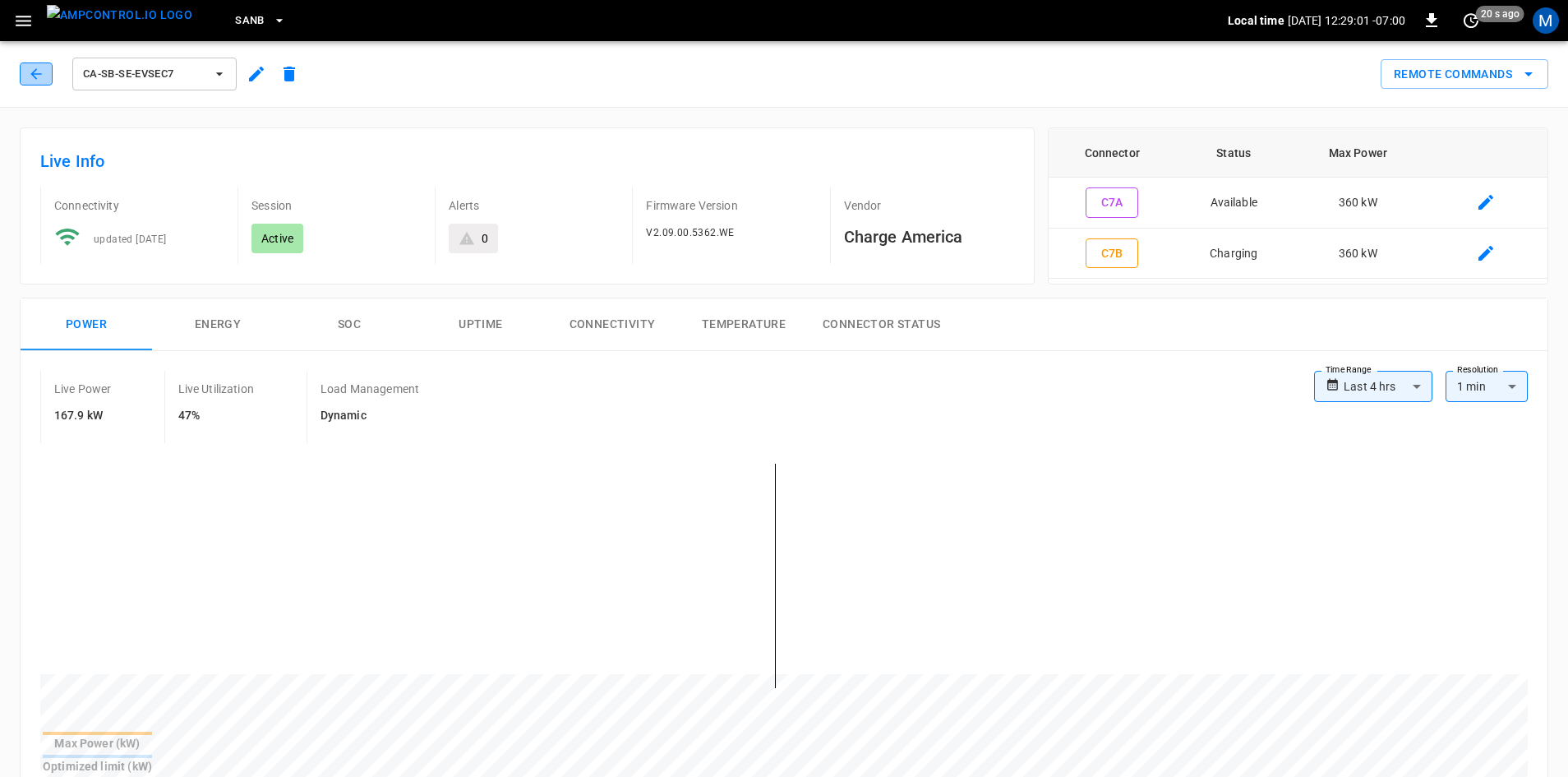
click at [42, 74] on icon "button" at bounding box center [36, 73] width 16 height 16
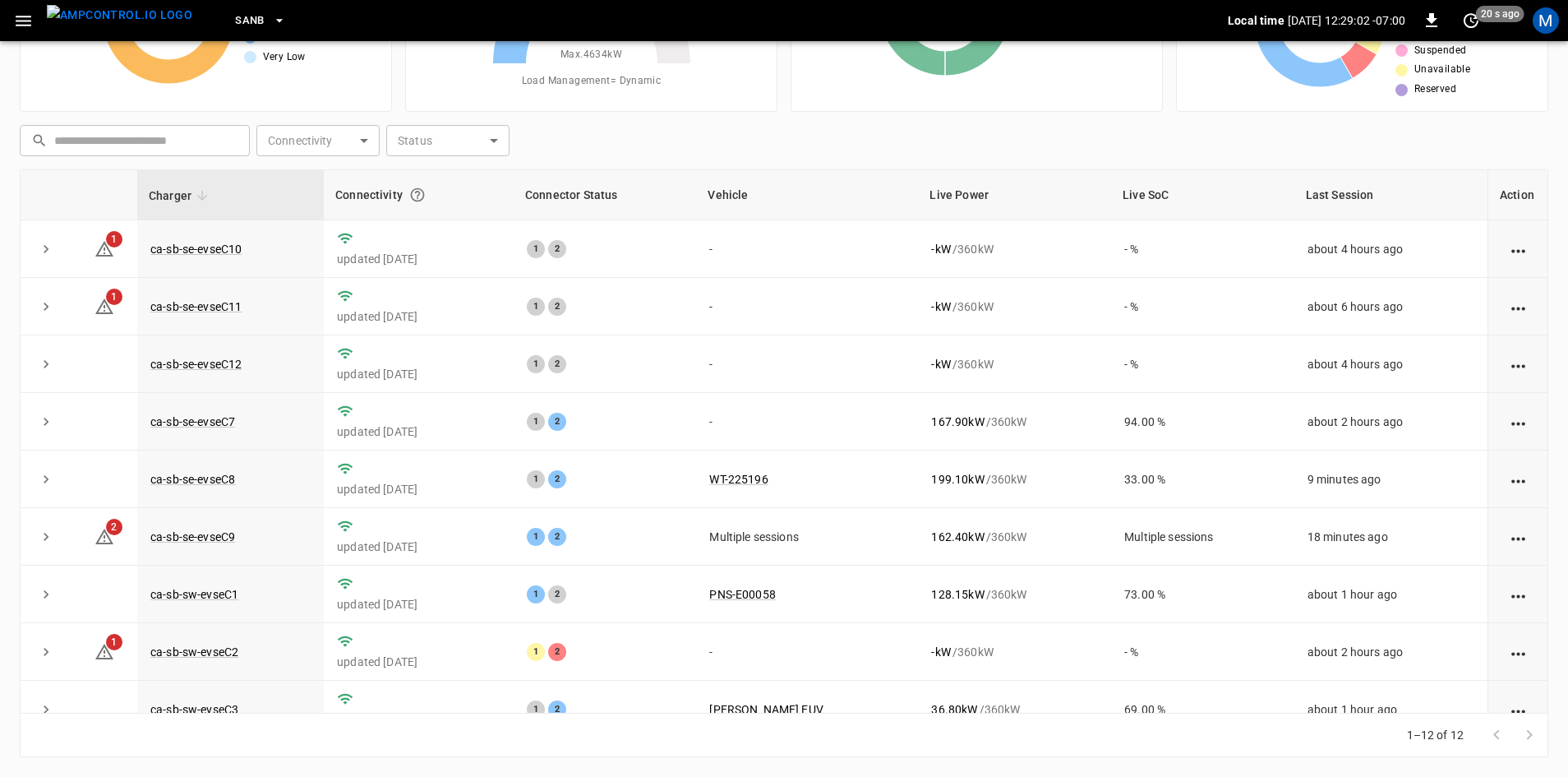
scroll to position [208, 0]
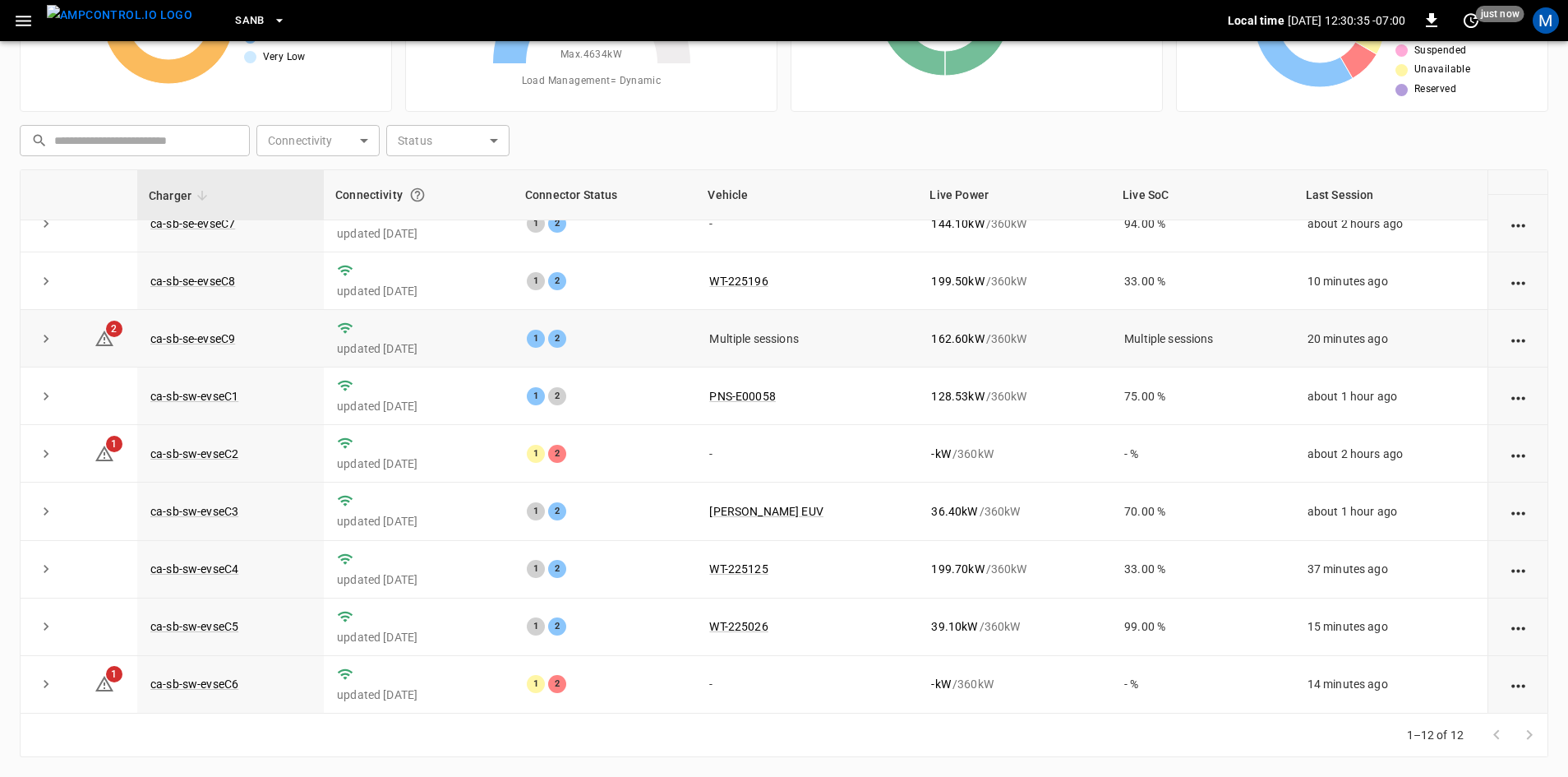
click at [46, 334] on icon "expand row" at bounding box center [45, 338] width 16 height 16
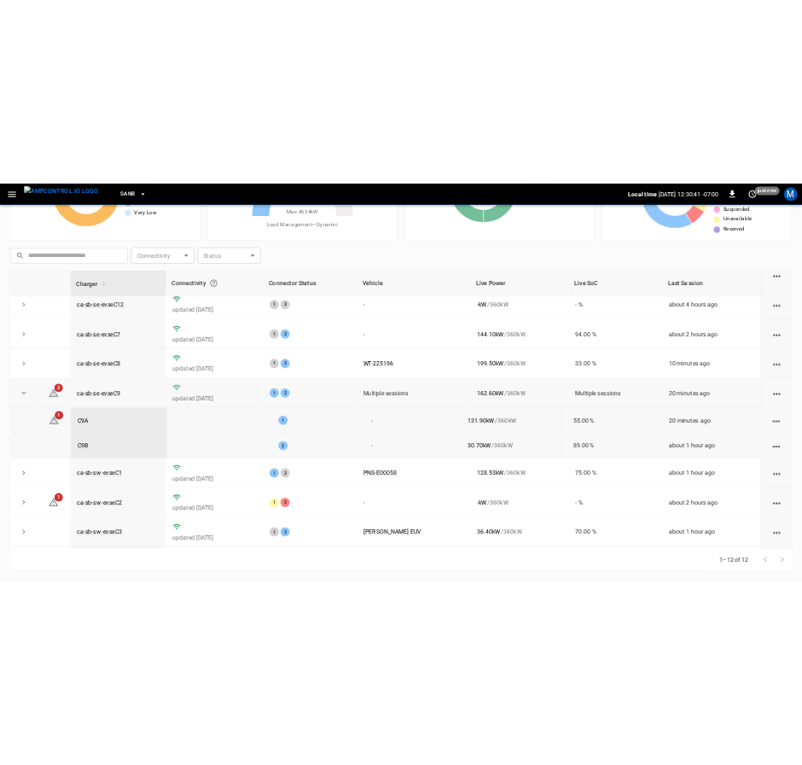
scroll to position [0, 0]
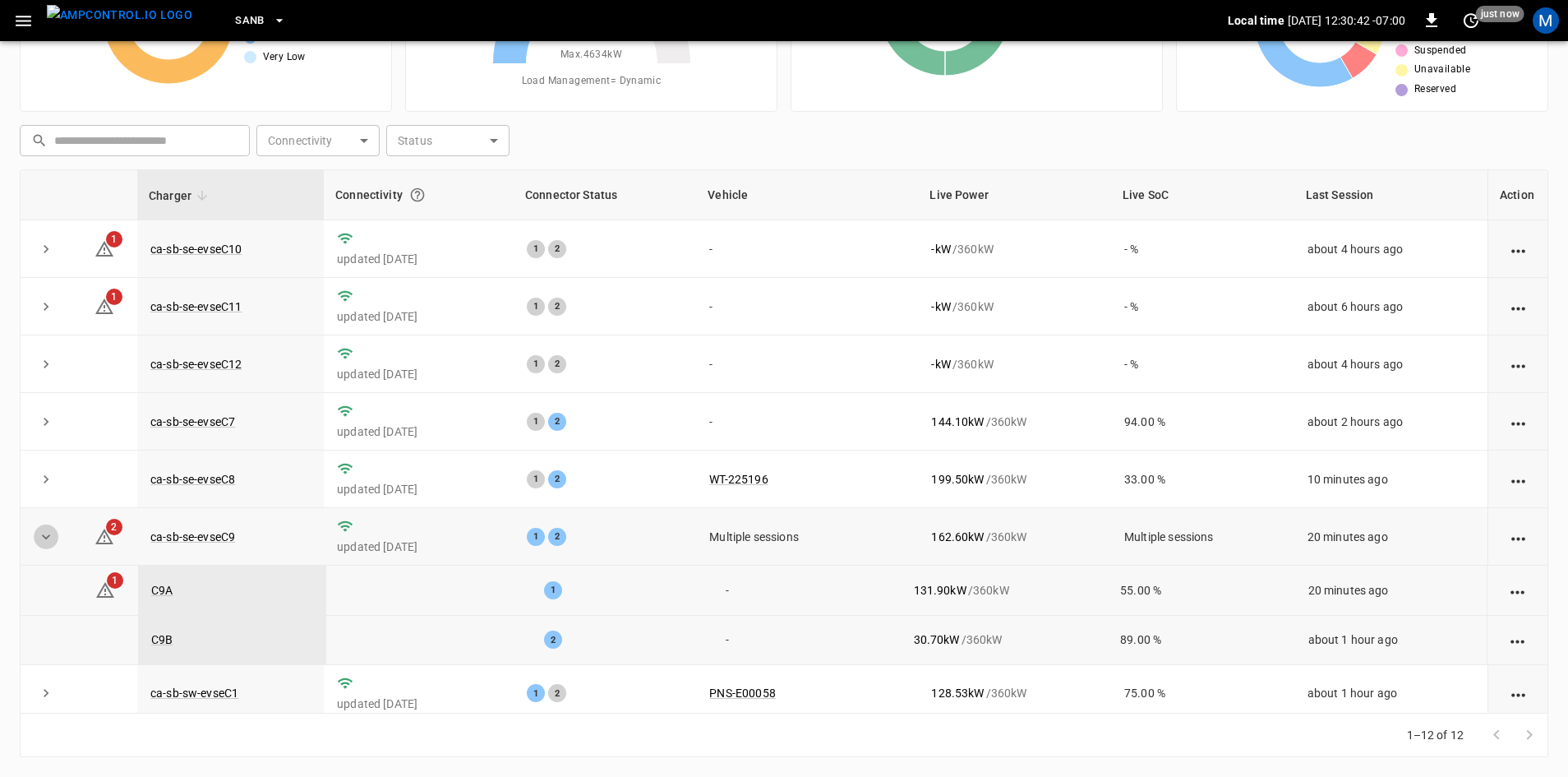
click at [35, 541] on button "expand row" at bounding box center [46, 537] width 25 height 25
